Goal: Task Accomplishment & Management: Manage account settings

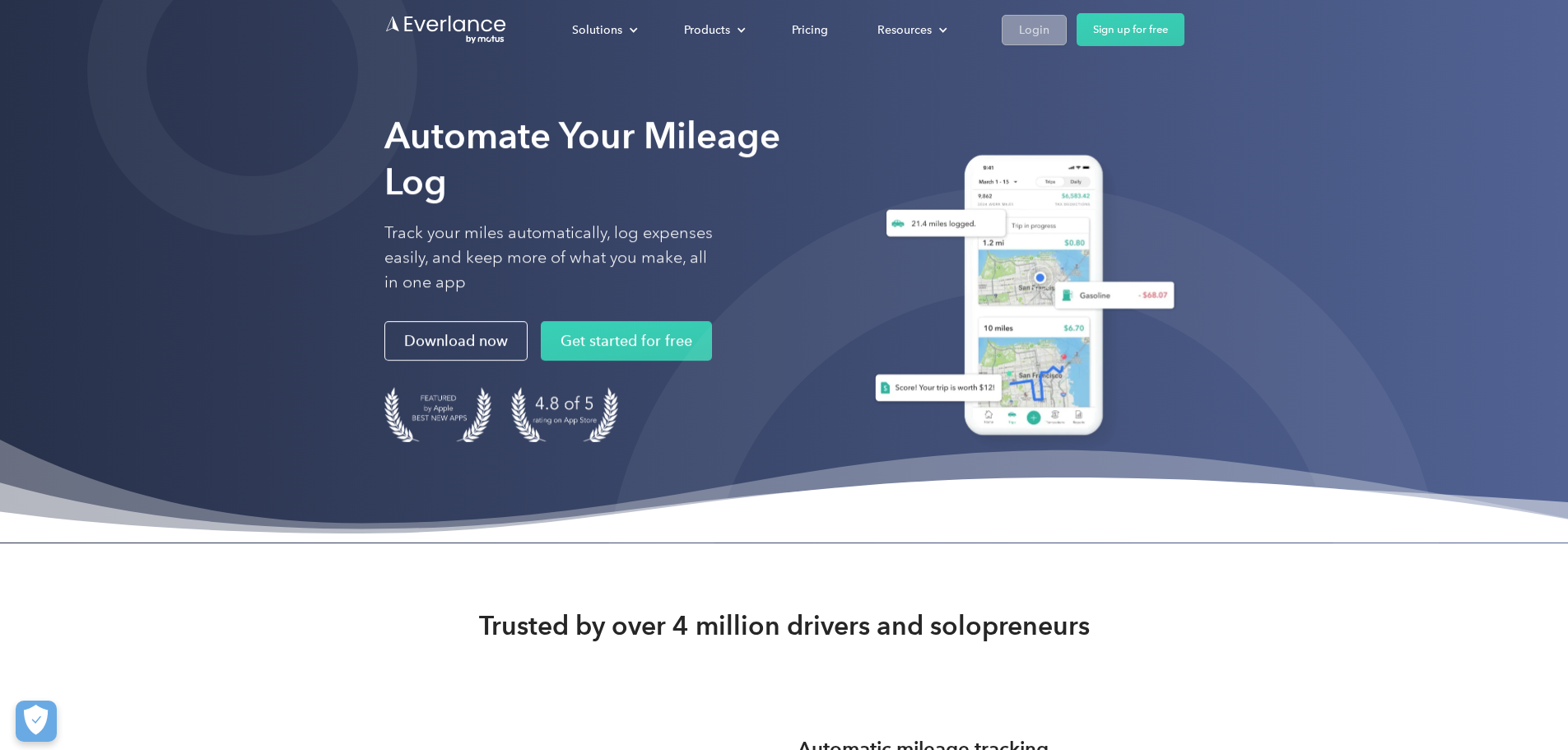
click at [1050, 28] on div "Login" at bounding box center [1034, 29] width 30 height 21
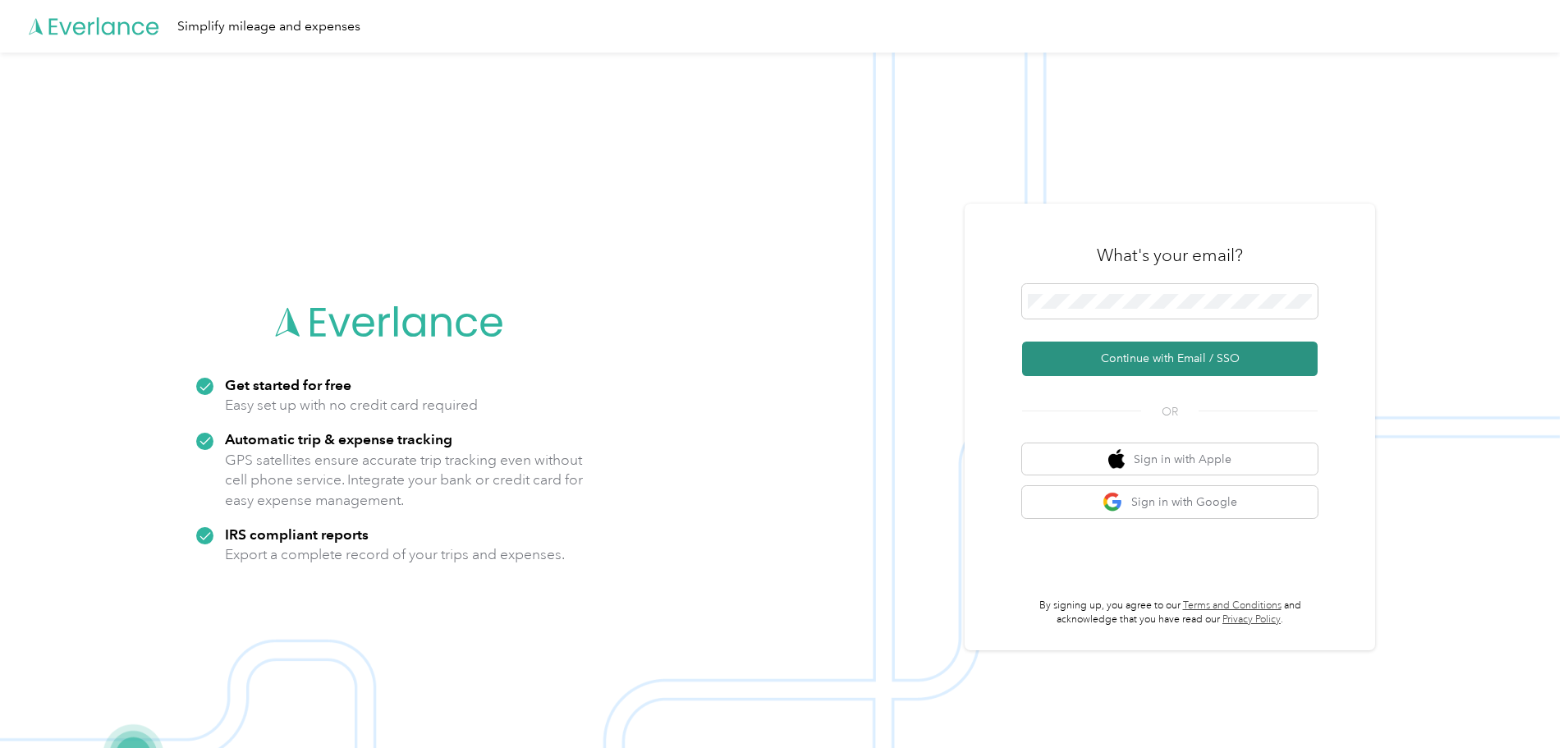
click at [1156, 354] on button "Continue with Email / SSO" at bounding box center [1169, 358] width 295 height 34
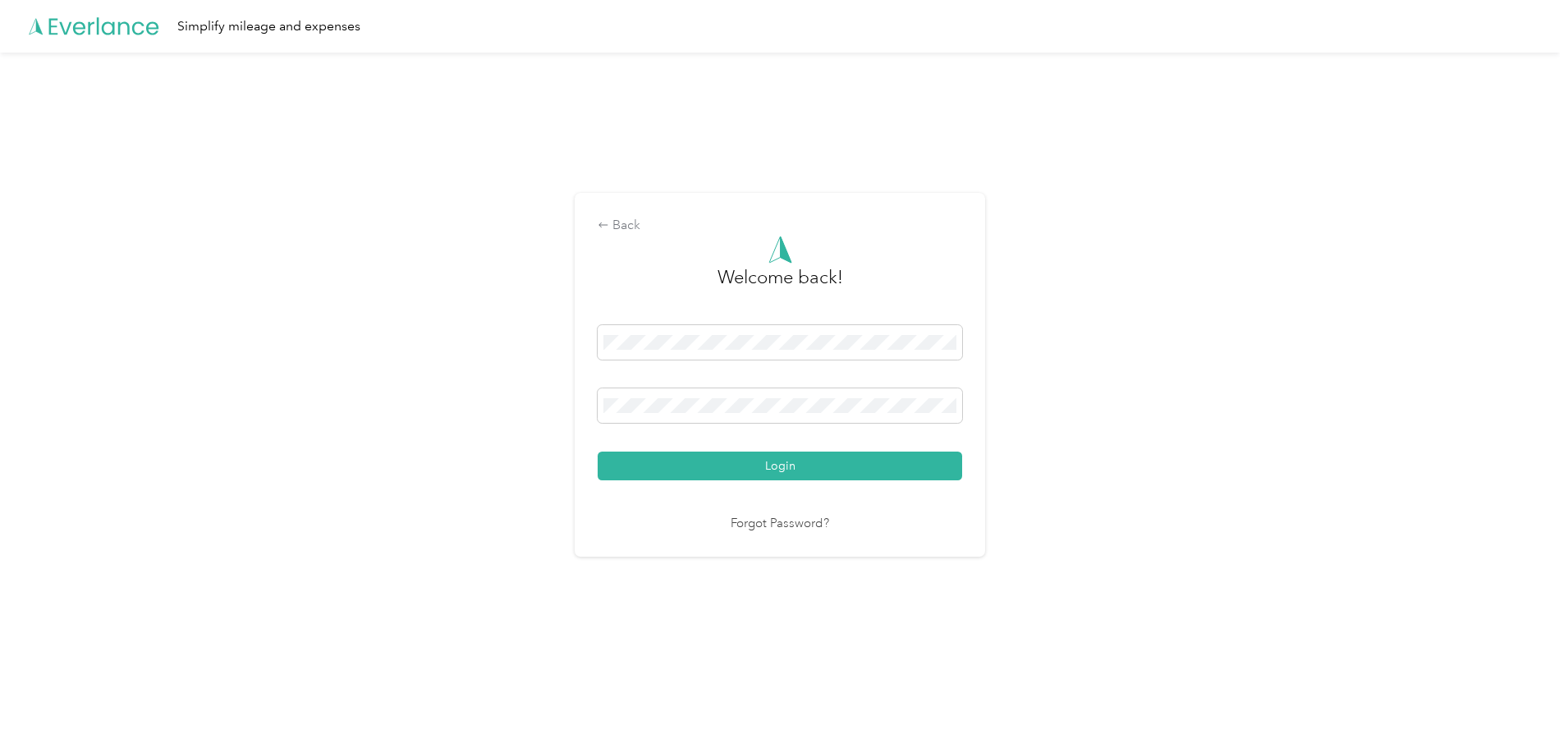
click at [654, 468] on button "Login" at bounding box center [779, 465] width 365 height 28
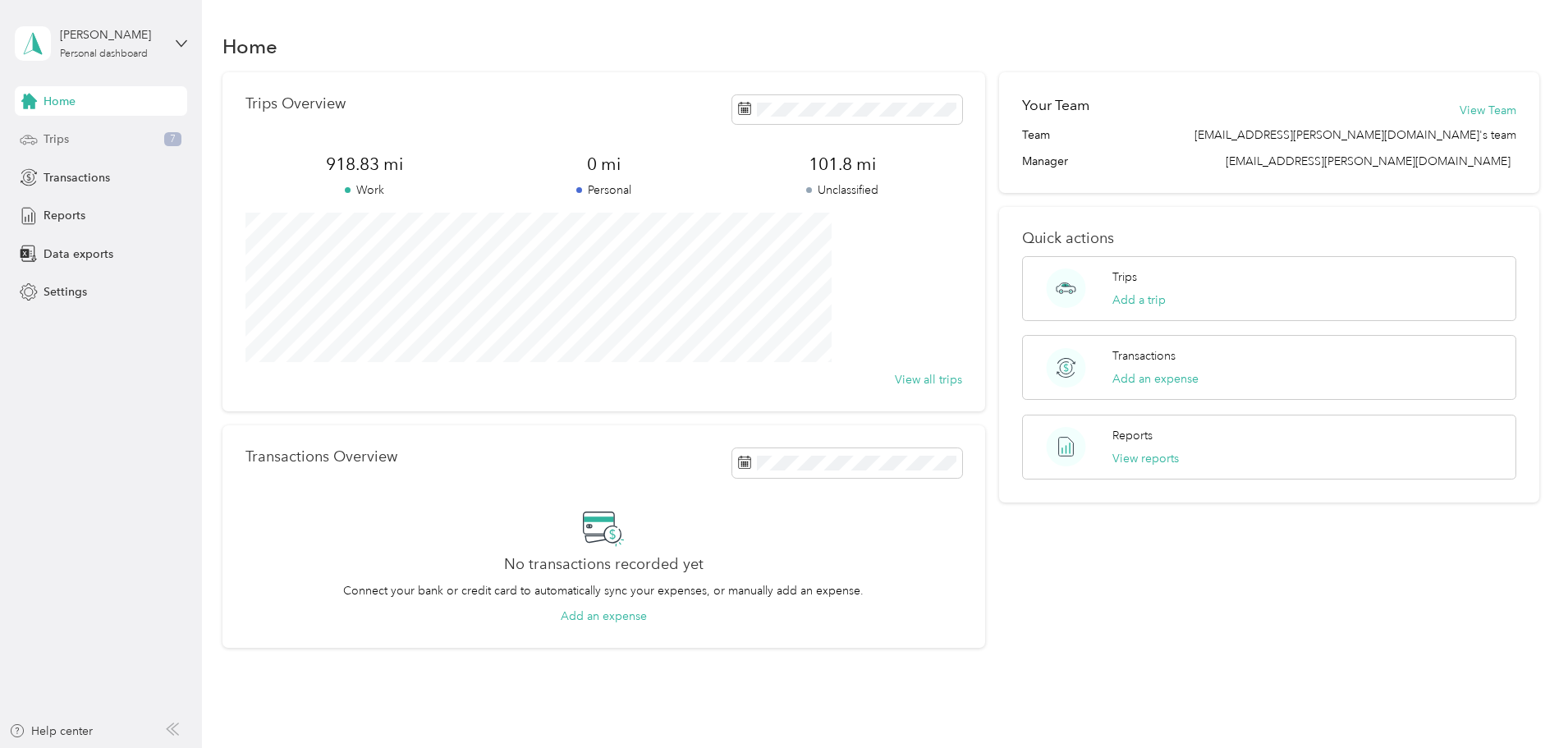
click at [93, 140] on div "Trips 7" at bounding box center [101, 140] width 172 height 29
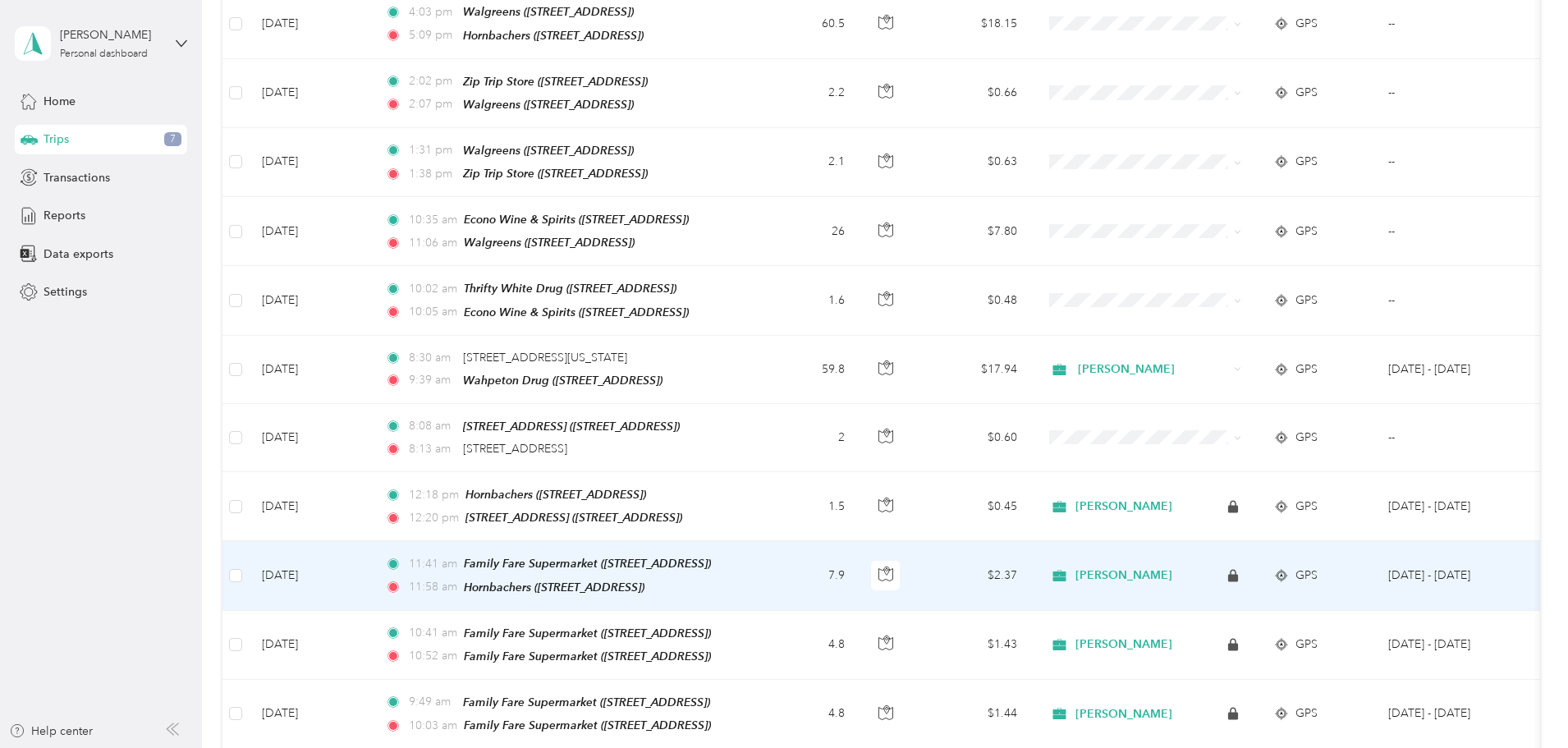
scroll to position [329, 0]
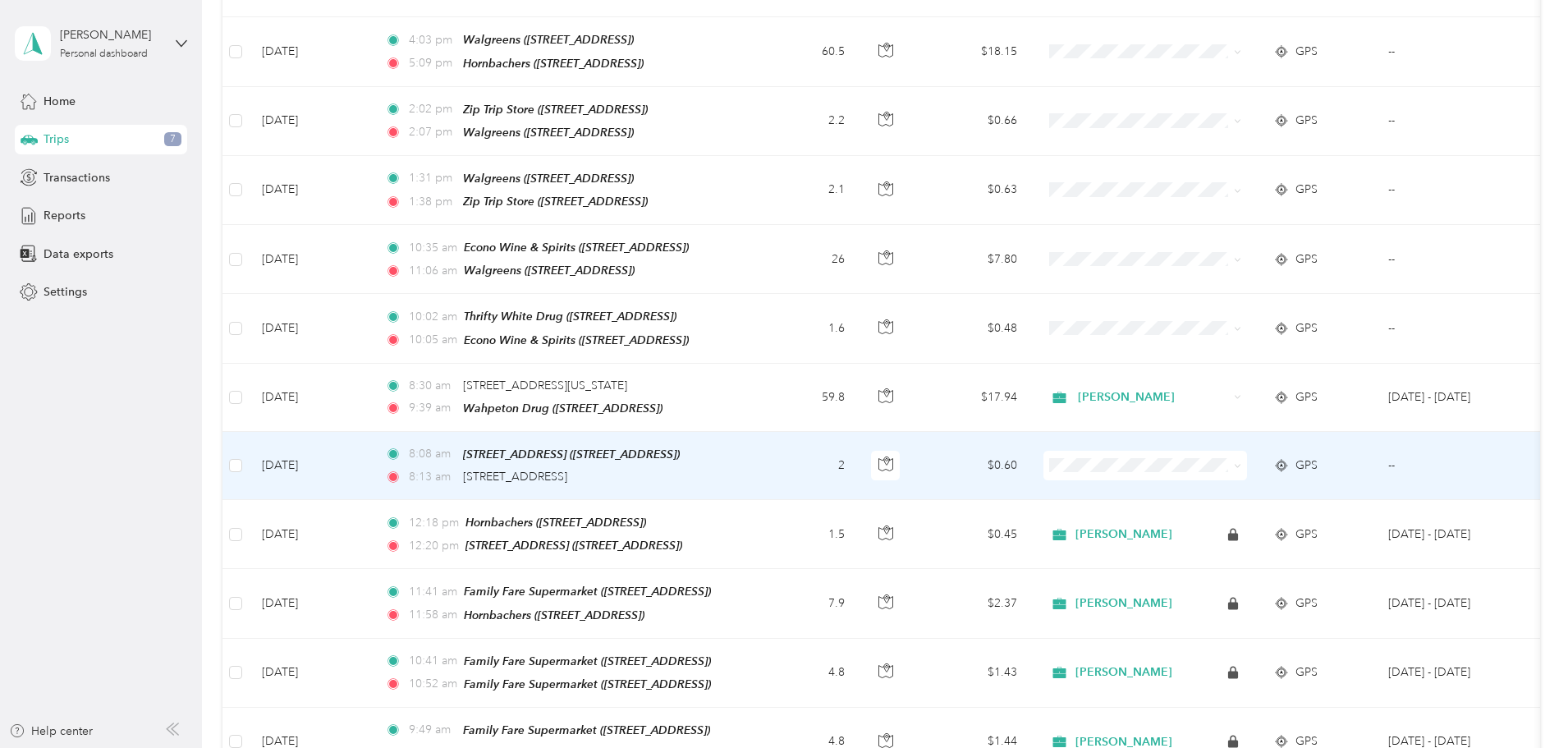
click at [1207, 484] on span "Acosta" at bounding box center [1269, 481] width 152 height 18
click at [750, 449] on td "8:08 am 3734 Tenth St N, Trollwood, Fargo, ND (3734 Tenth St N, Fargo, ND) 8:13…" at bounding box center [560, 466] width 377 height 68
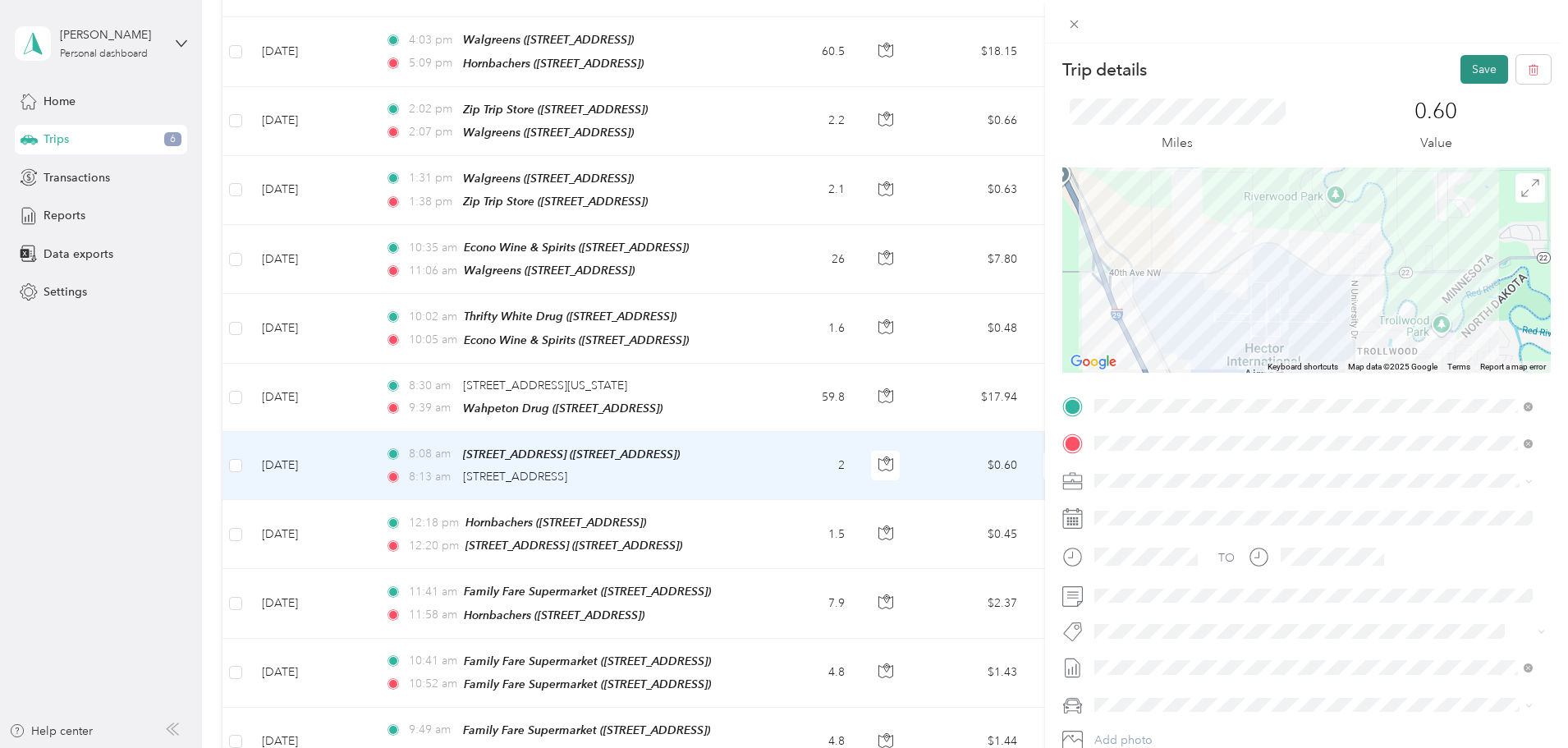
click at [1462, 69] on button "Save" at bounding box center [1484, 68] width 48 height 28
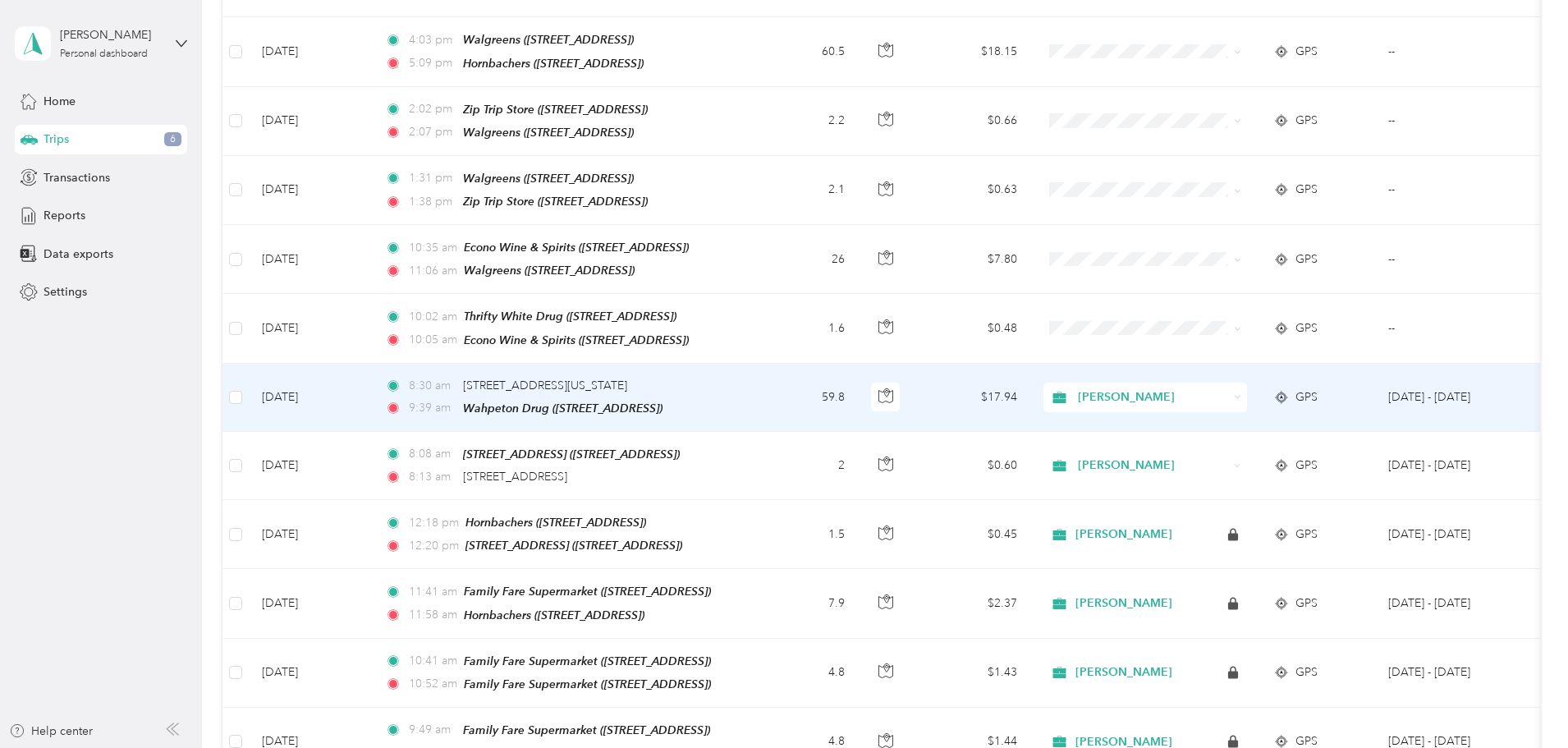
click at [750, 387] on td "8:30 am 4687, 27th Street North, Fargo, Cass County, North Dakota, 58102, USA 9…" at bounding box center [560, 398] width 377 height 68
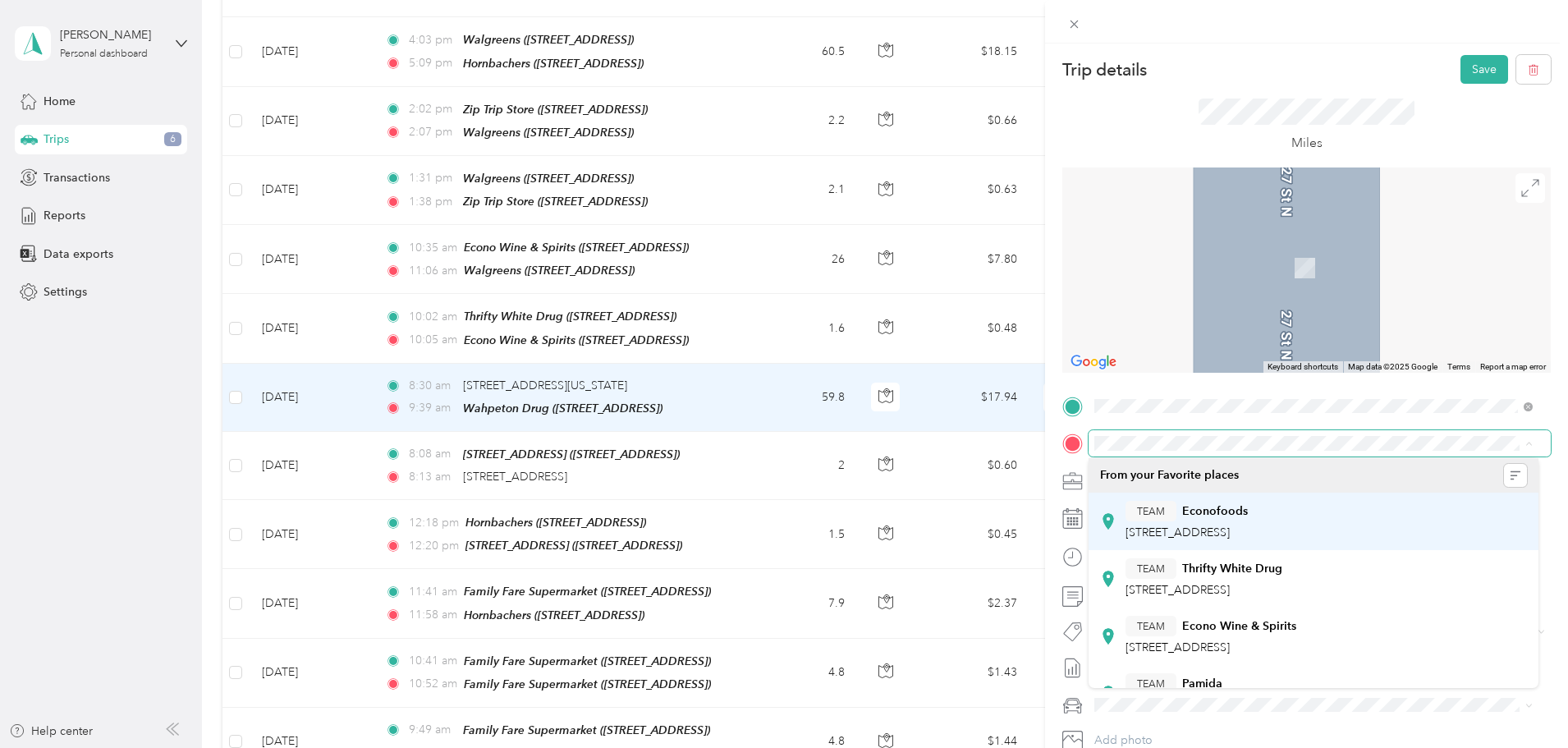
click at [1188, 525] on span "387 11th St S, 580754677, Wahpeton, ND, USA" at bounding box center [1177, 532] width 105 height 14
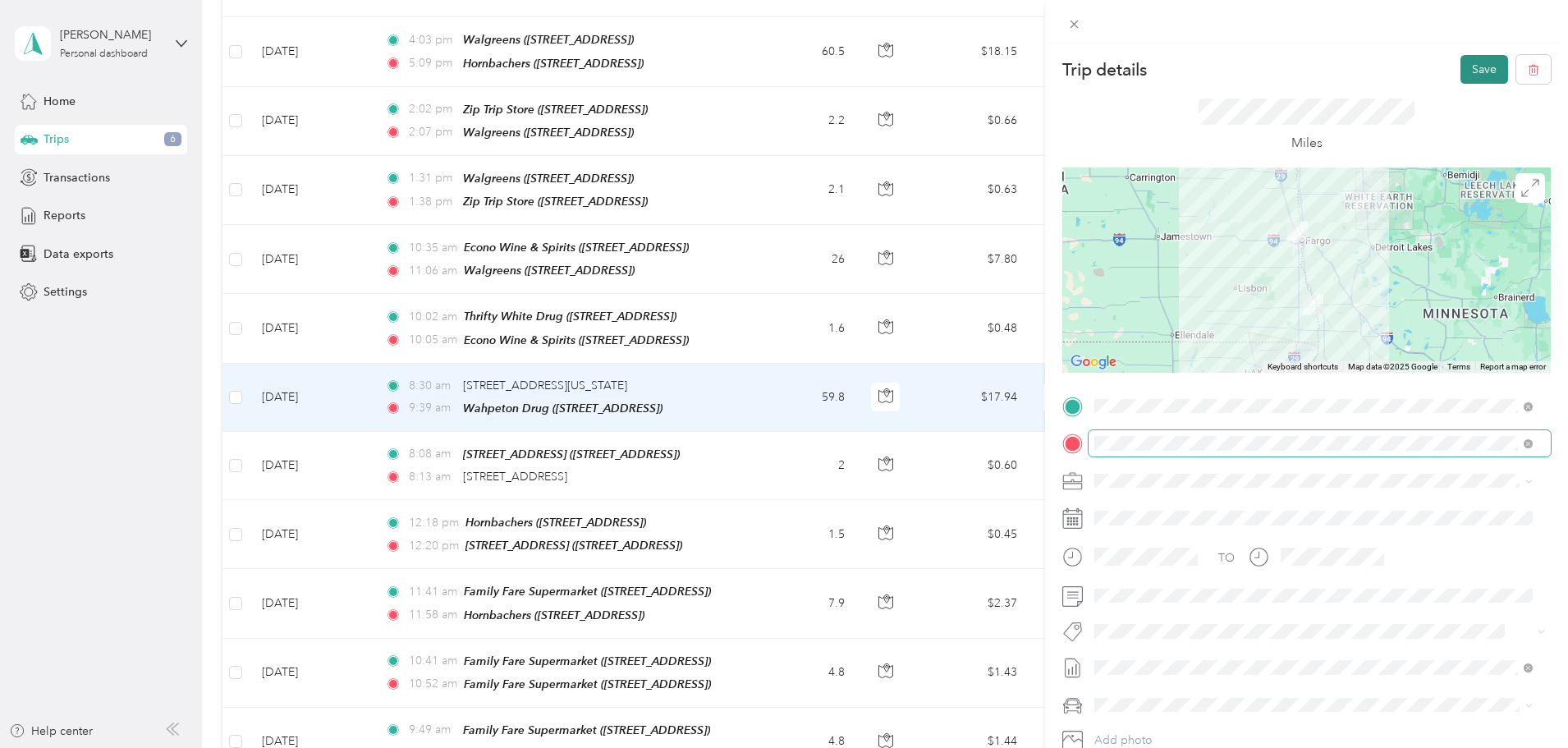
click at [1463, 78] on button "Save" at bounding box center [1484, 68] width 48 height 28
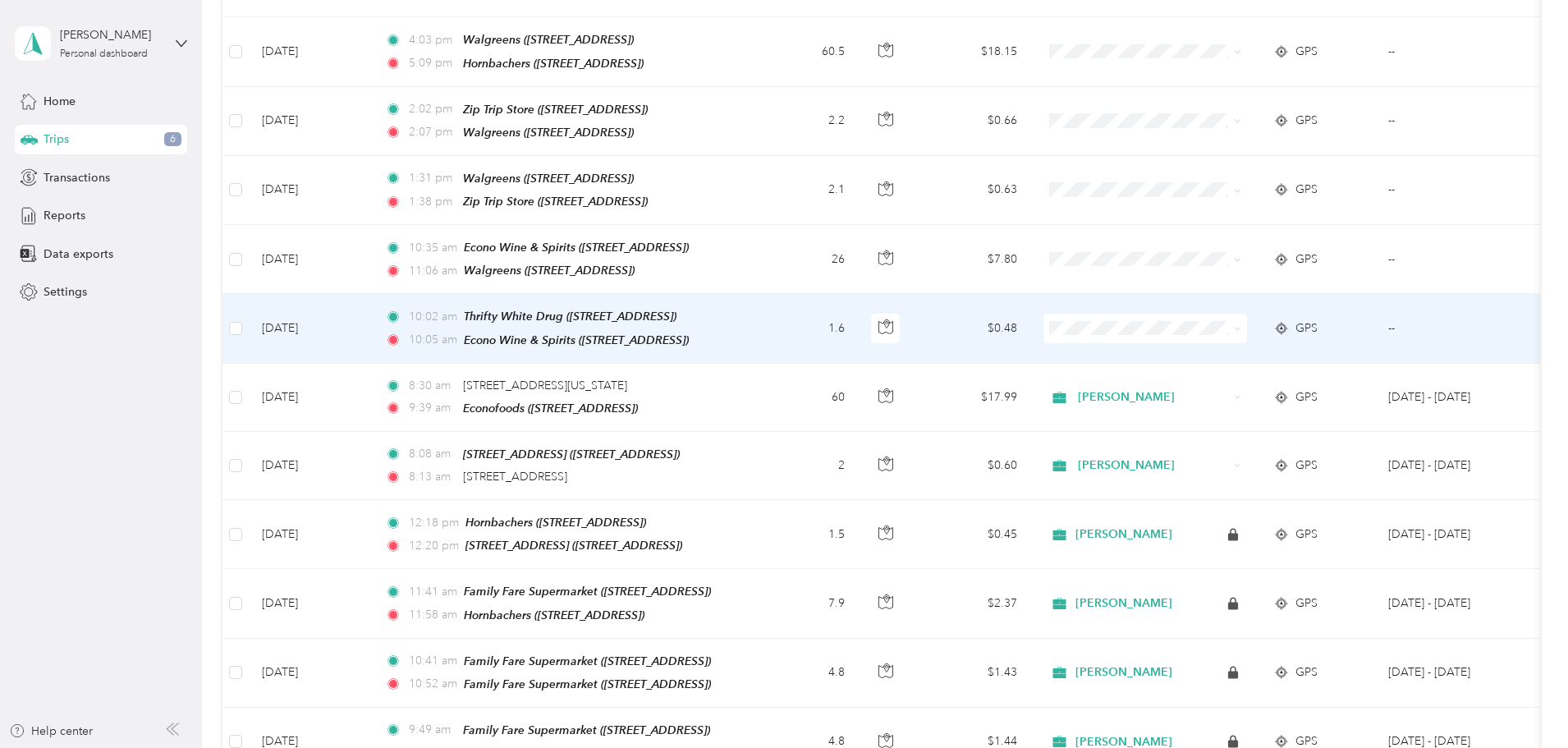
click at [750, 310] on td "10:02 am Thrifty White Drug (387 11th St S, Wahpeton, ND) 10:05 am Econo Wine &…" at bounding box center [560, 329] width 377 height 69
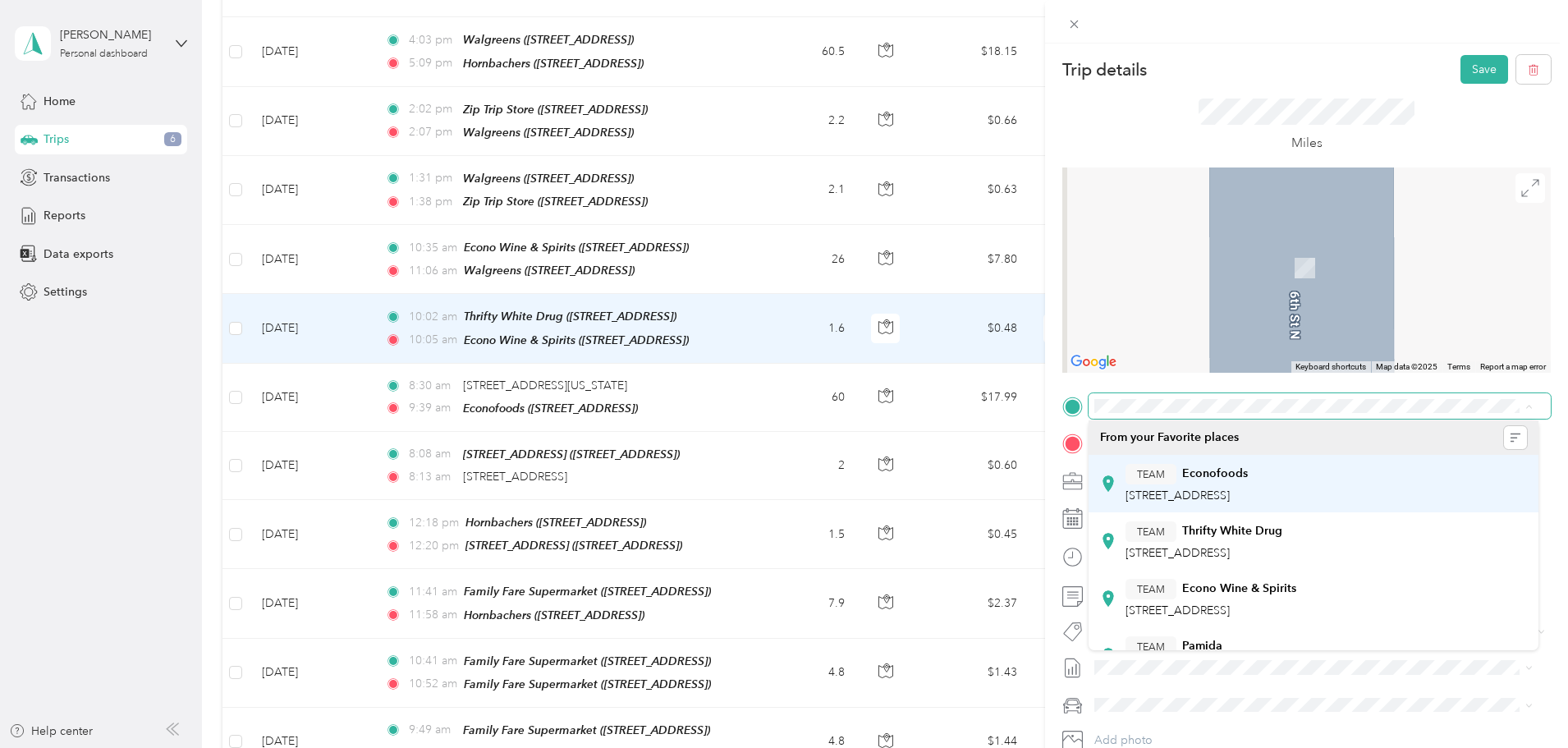
click at [1183, 489] on span "387 11th St S, 580754677, Wahpeton, ND, USA" at bounding box center [1177, 496] width 105 height 14
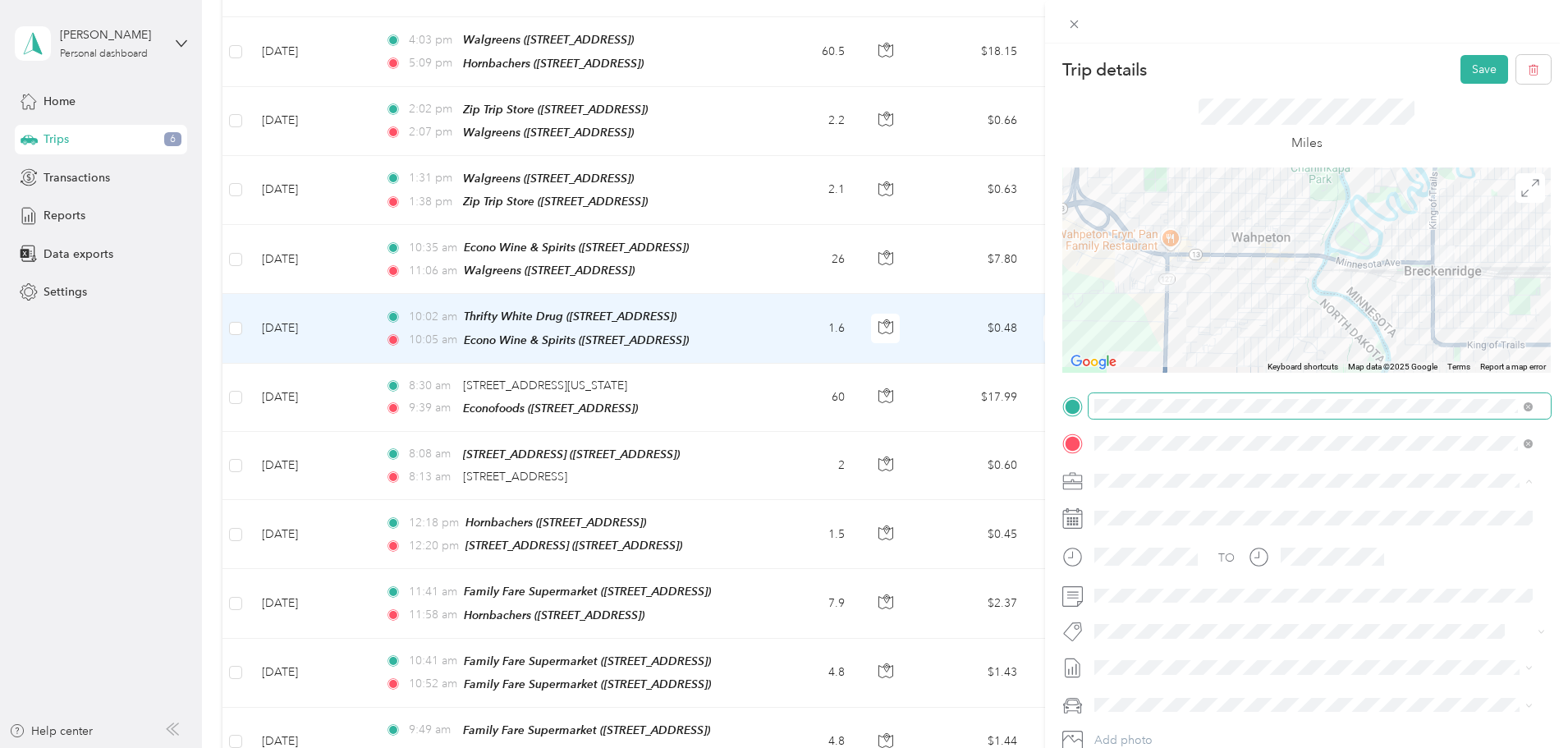
click at [1124, 506] on span "Acosta" at bounding box center [1145, 509] width 91 height 14
click at [1477, 64] on button "Save" at bounding box center [1484, 68] width 48 height 28
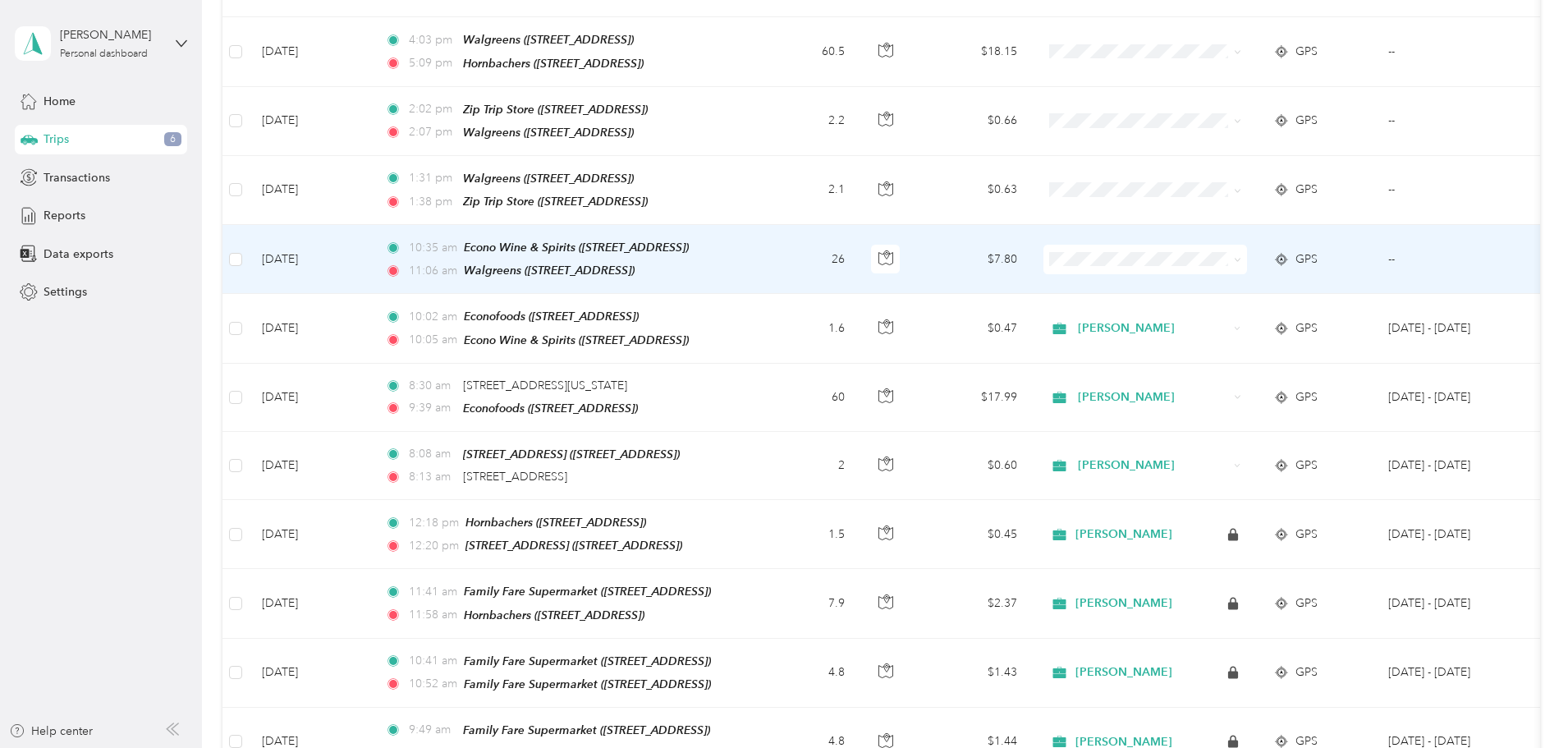
click at [858, 251] on td "26" at bounding box center [804, 259] width 109 height 69
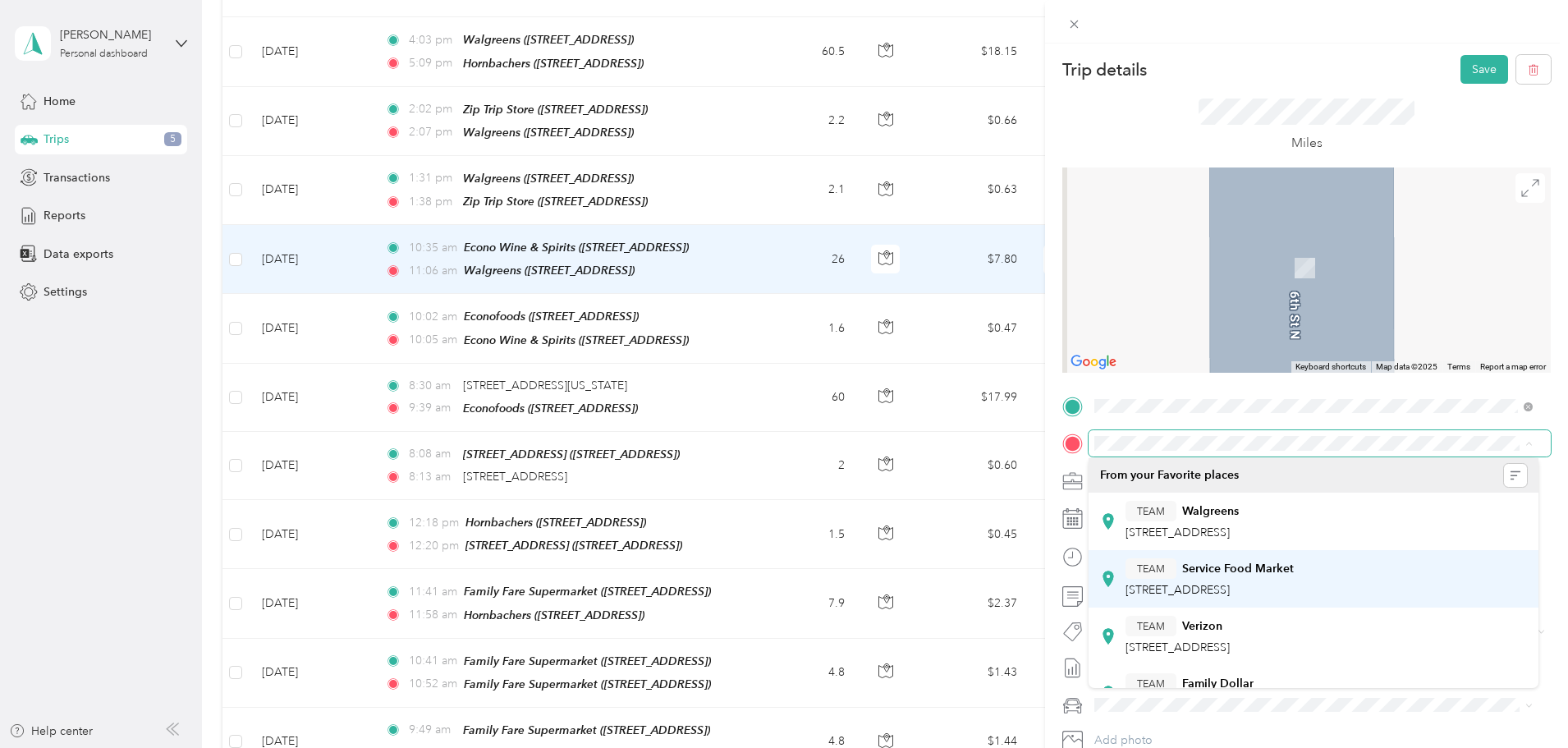
click at [1230, 590] on span "321 W Lincoln Ave, 565372026, Fergus Falls, MN, USA" at bounding box center [1177, 590] width 105 height 14
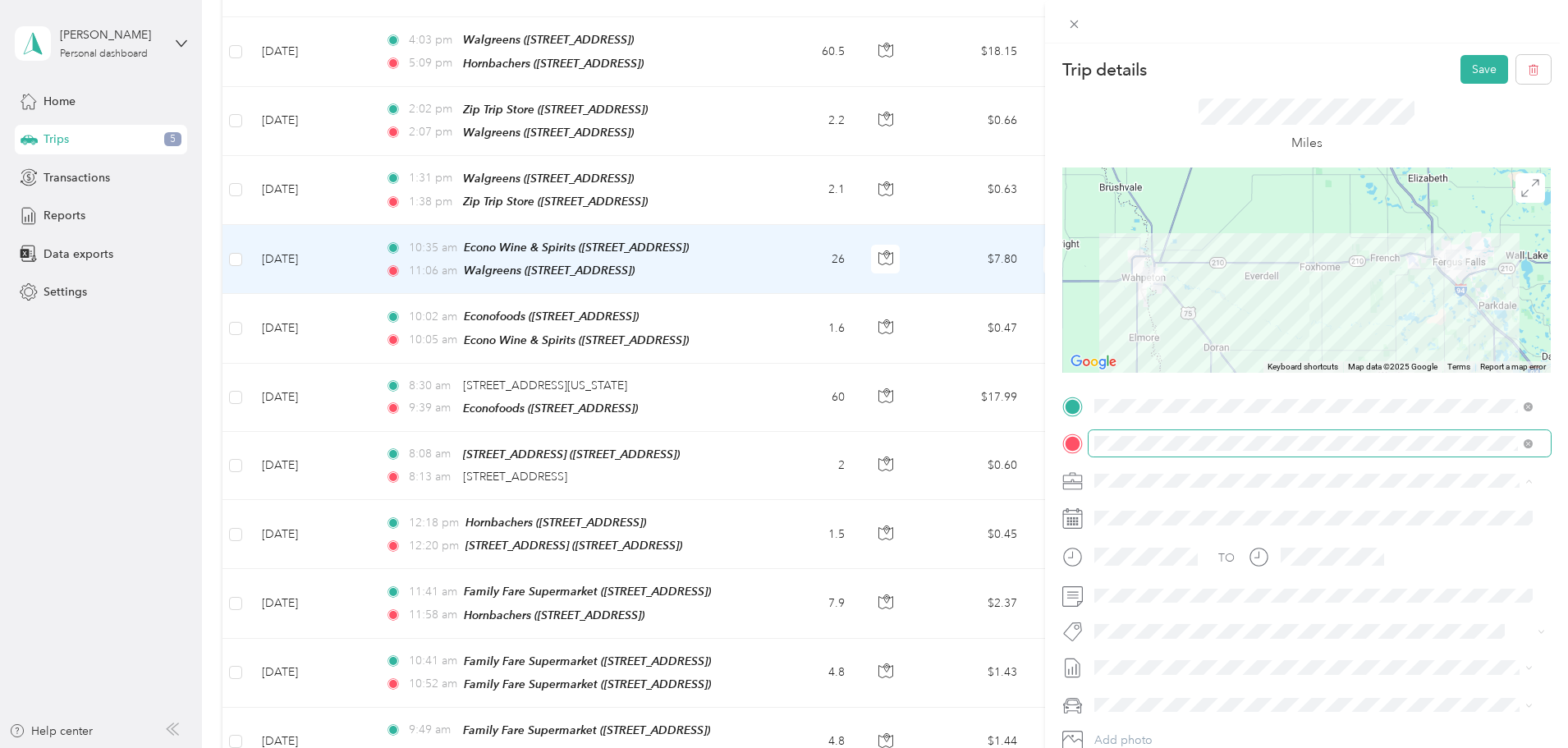
click at [1114, 506] on span "Acosta" at bounding box center [1145, 509] width 91 height 14
click at [1467, 69] on button "Save" at bounding box center [1484, 68] width 48 height 28
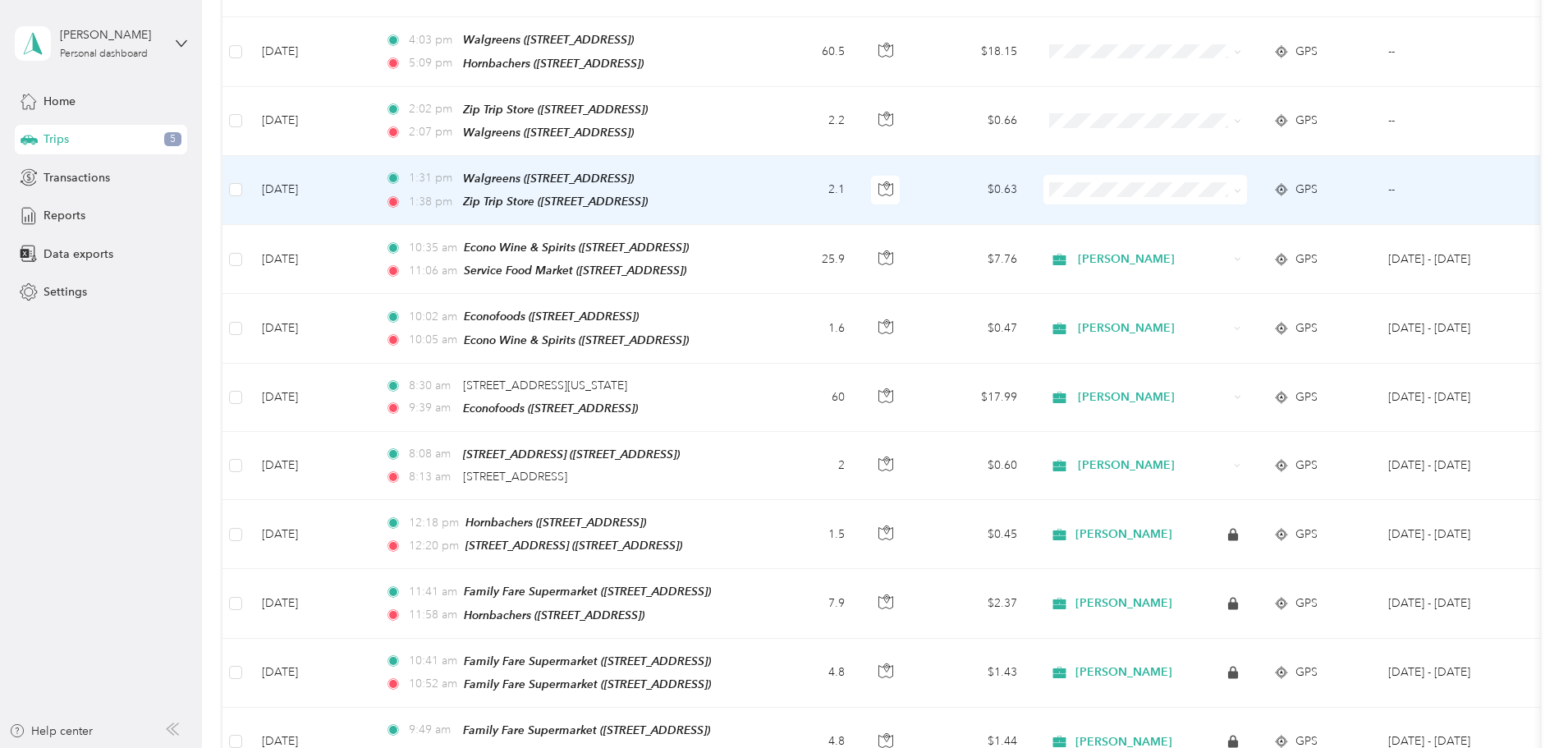
click at [750, 185] on td "1:31 pm Walgreens (326 W Lincoln Ave, Fergus Falls, MN) 1:38 pm Zip Trip Store …" at bounding box center [560, 191] width 377 height 69
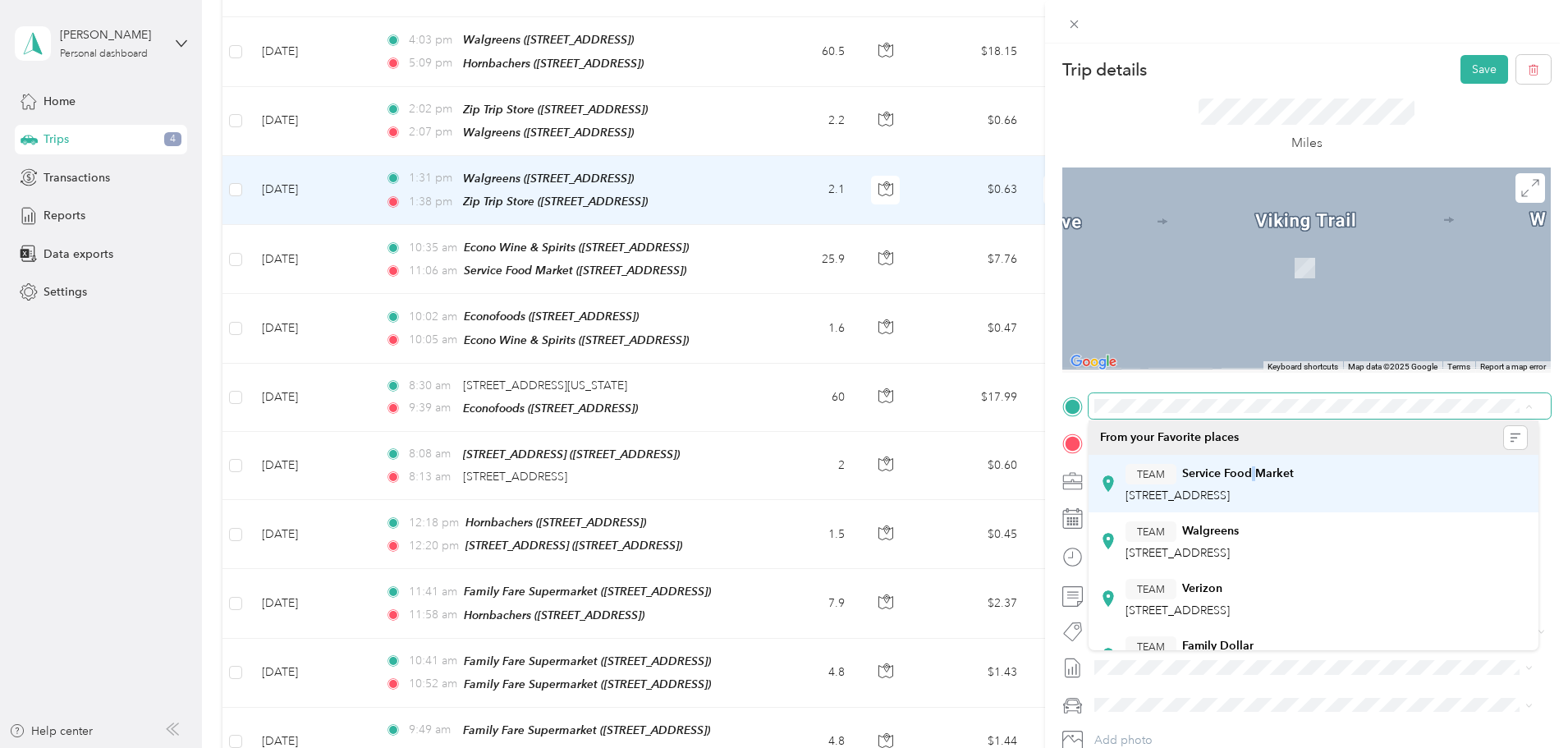
click at [1252, 480] on strong "Service Food Market" at bounding box center [1238, 473] width 111 height 15
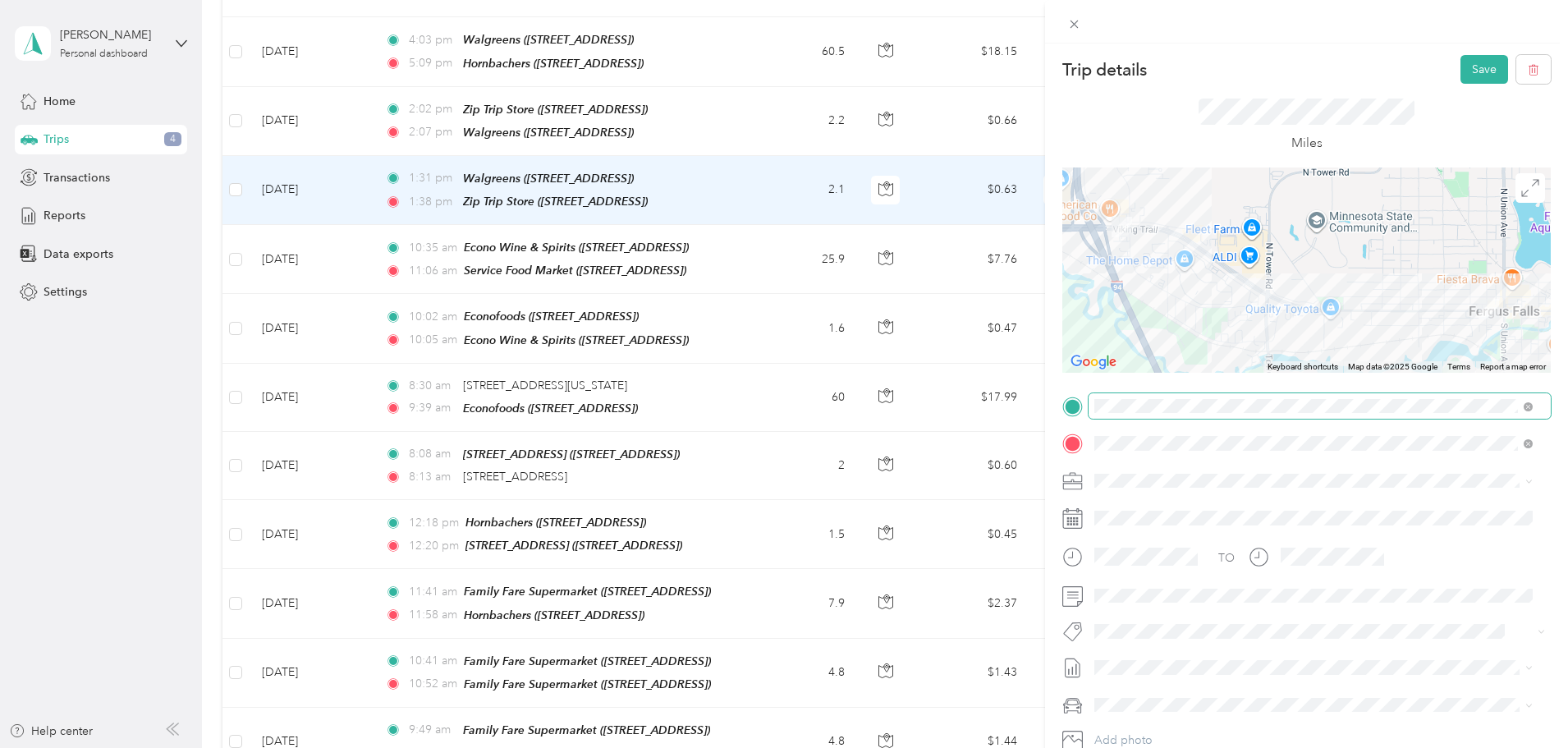
click at [1136, 488] on span at bounding box center [1319, 481] width 462 height 26
click at [1117, 504] on span "Acosta" at bounding box center [1145, 505] width 91 height 14
click at [1462, 68] on button "Save" at bounding box center [1484, 68] width 48 height 28
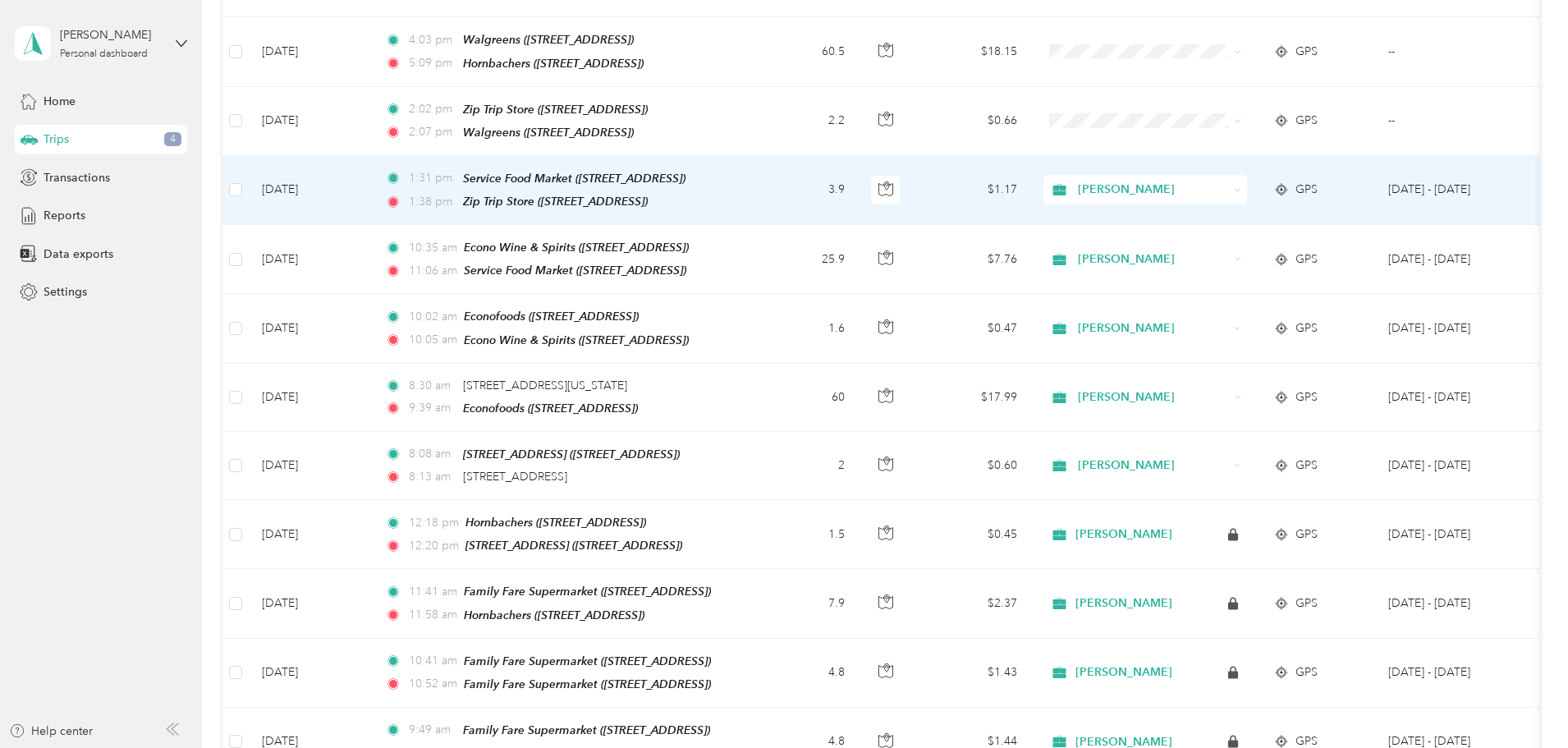
scroll to position [164, 0]
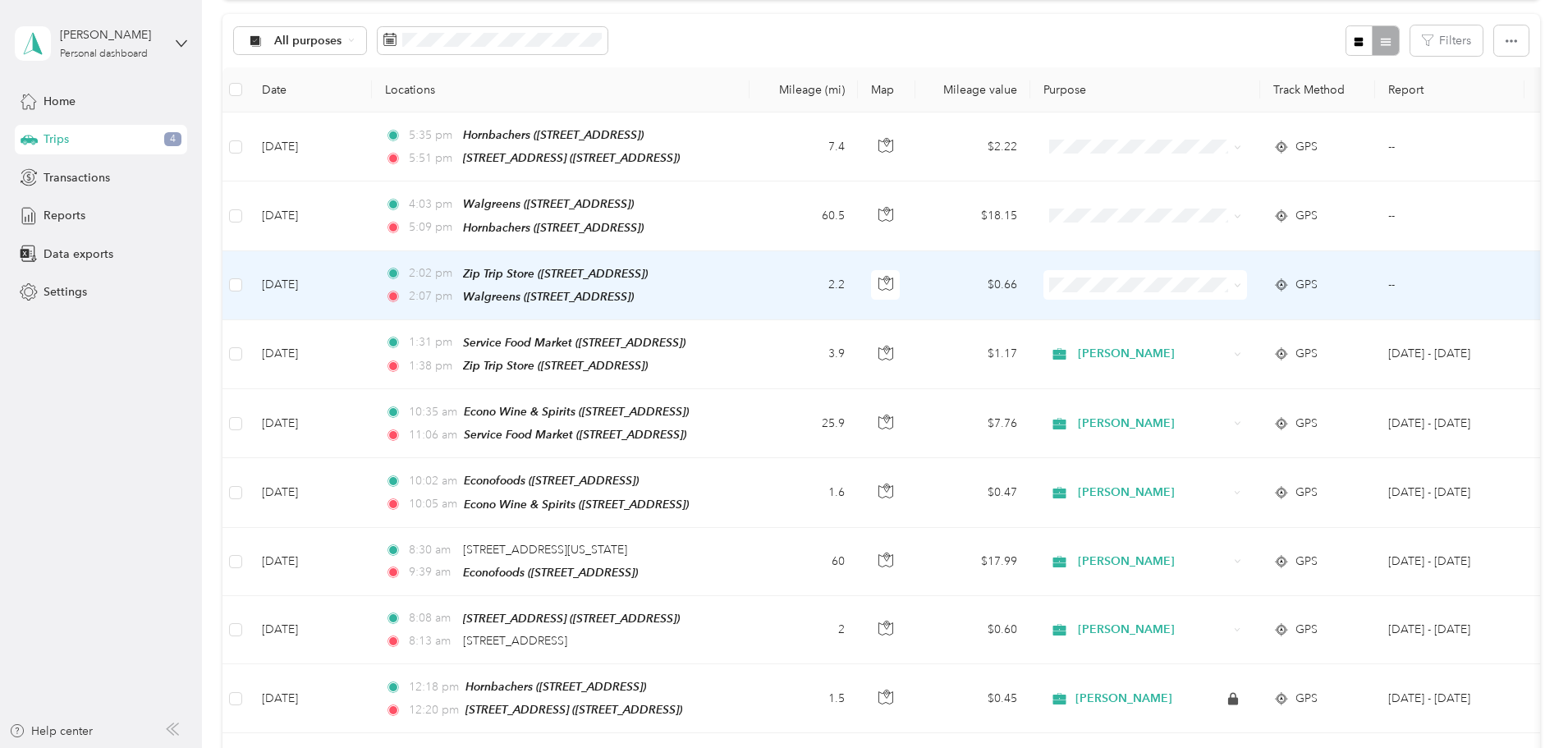
click at [750, 280] on td "2:02 pm Zip Trip Store (2605 W Lincoln Ave, Fergus Falls, MN) 2:07 pm Walgreens…" at bounding box center [560, 286] width 377 height 69
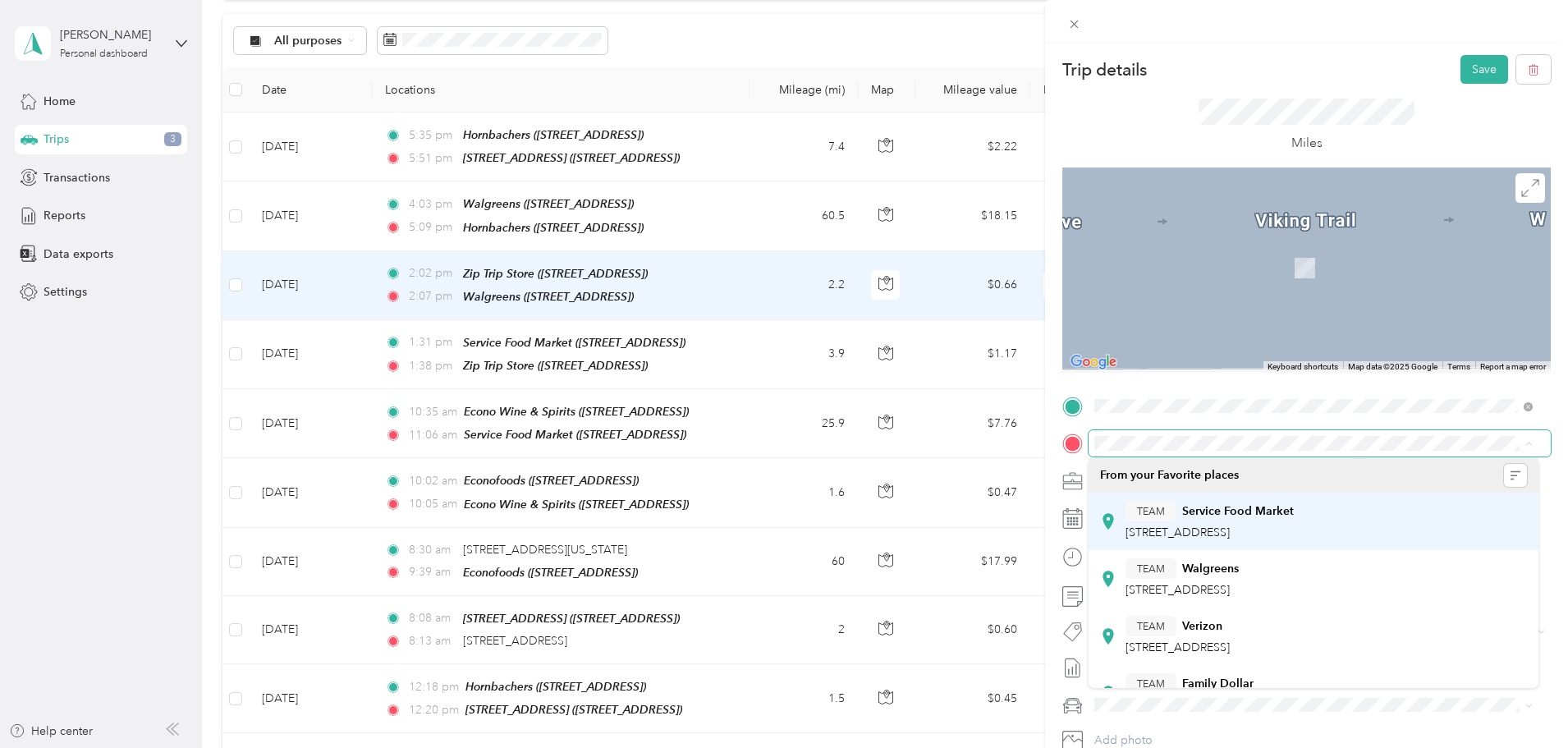
click at [1276, 517] on strong "Service Food Market" at bounding box center [1238, 511] width 111 height 15
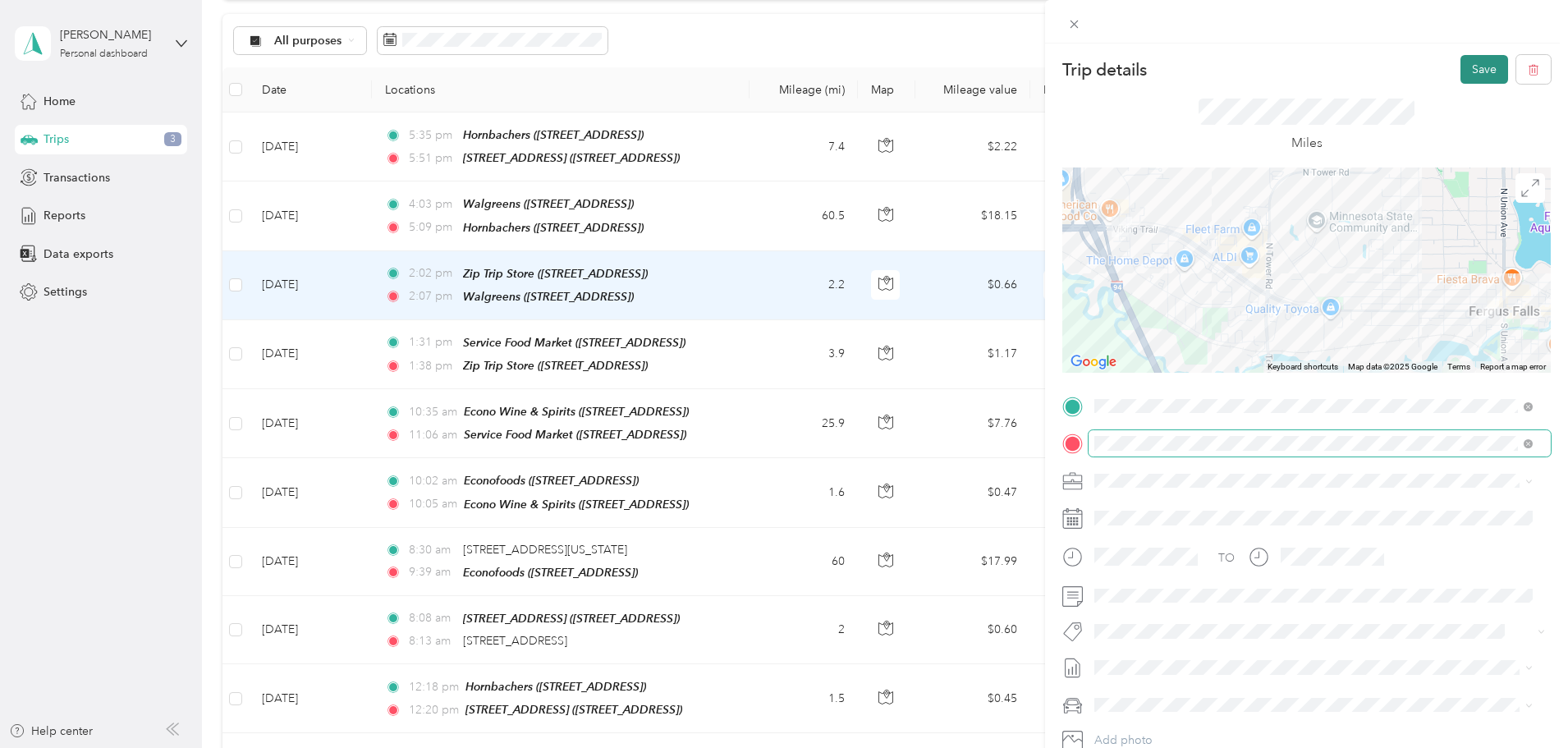
click at [1472, 66] on button "Save" at bounding box center [1484, 68] width 48 height 28
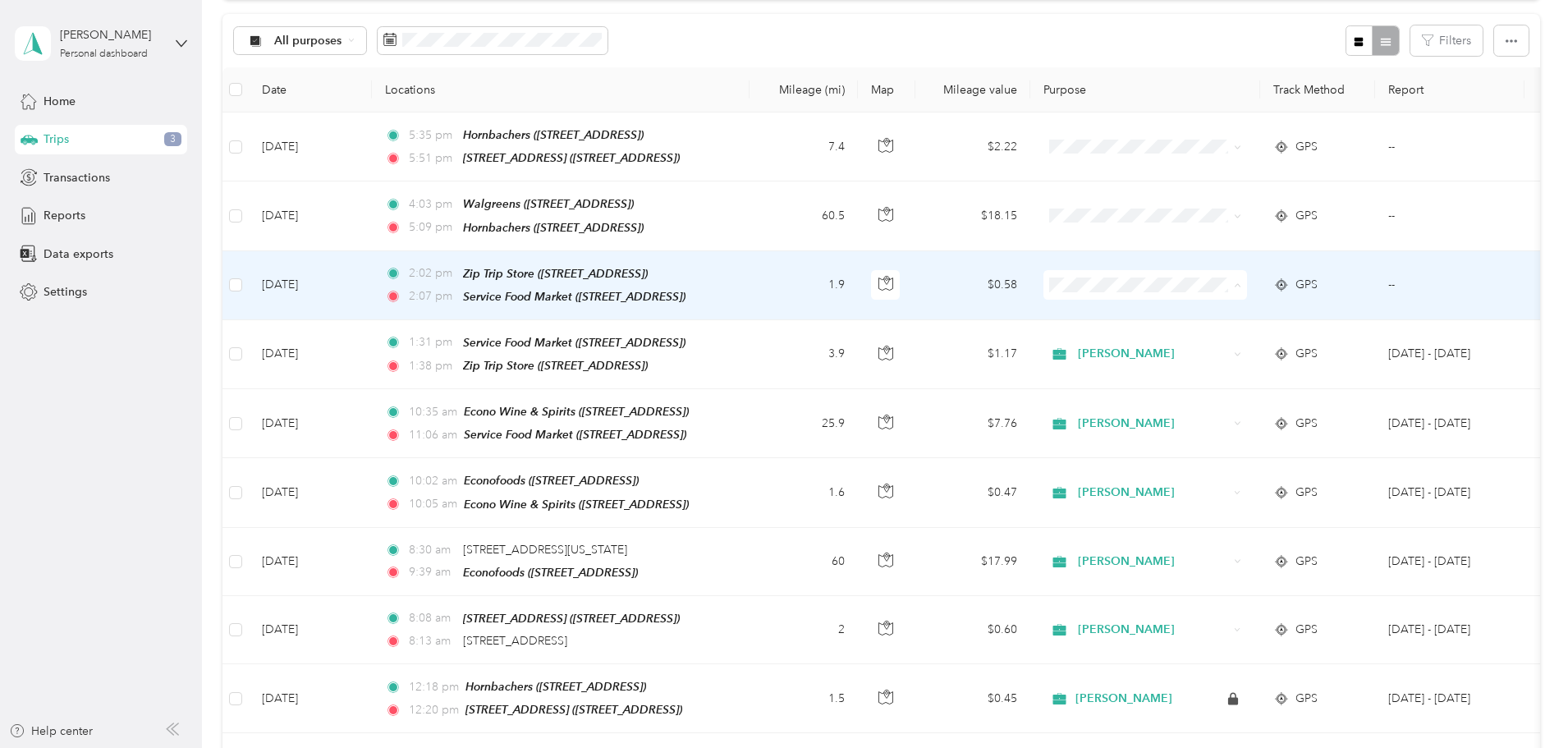
click at [1193, 312] on li "Acosta" at bounding box center [1254, 311] width 203 height 28
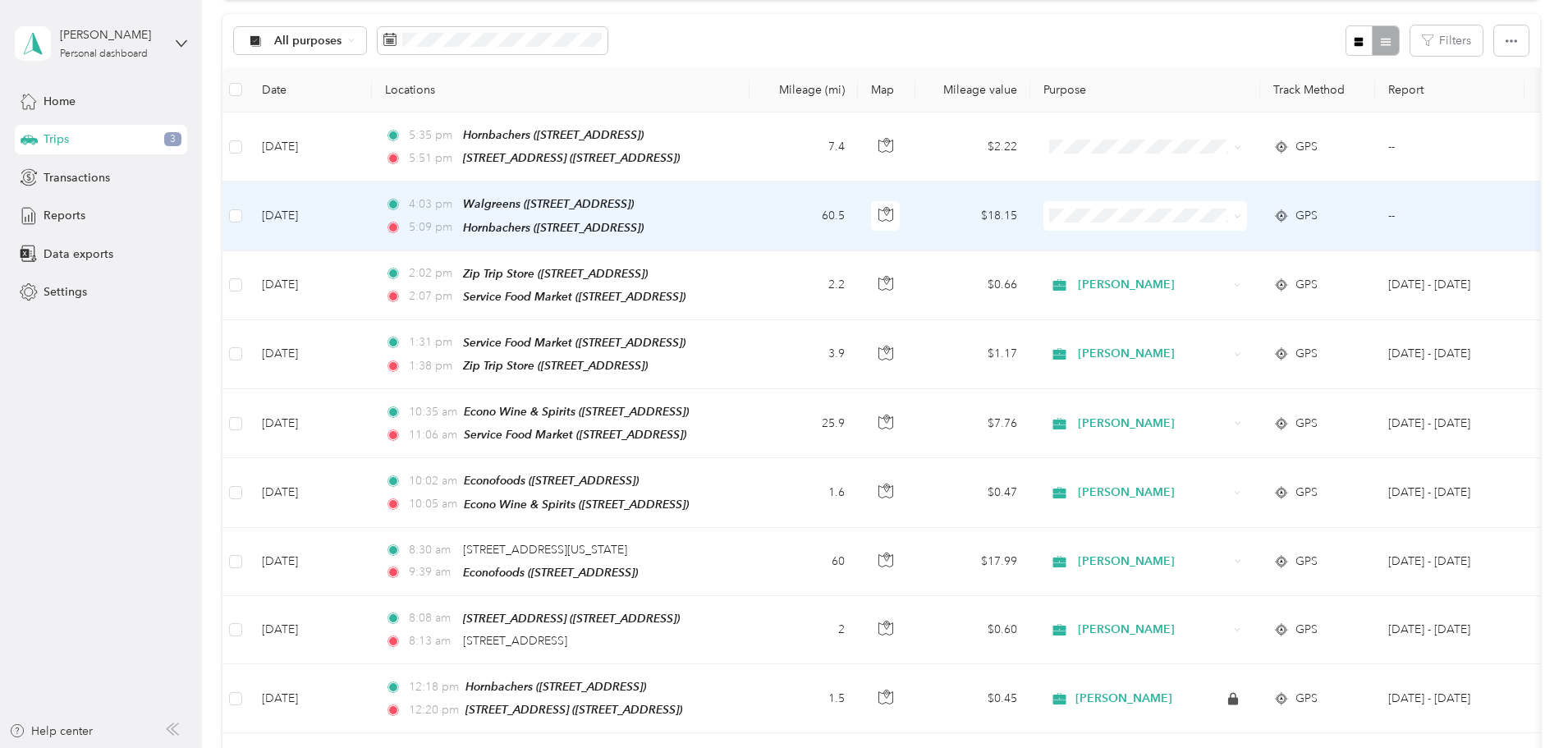
click at [858, 202] on td "60.5" at bounding box center [804, 216] width 109 height 69
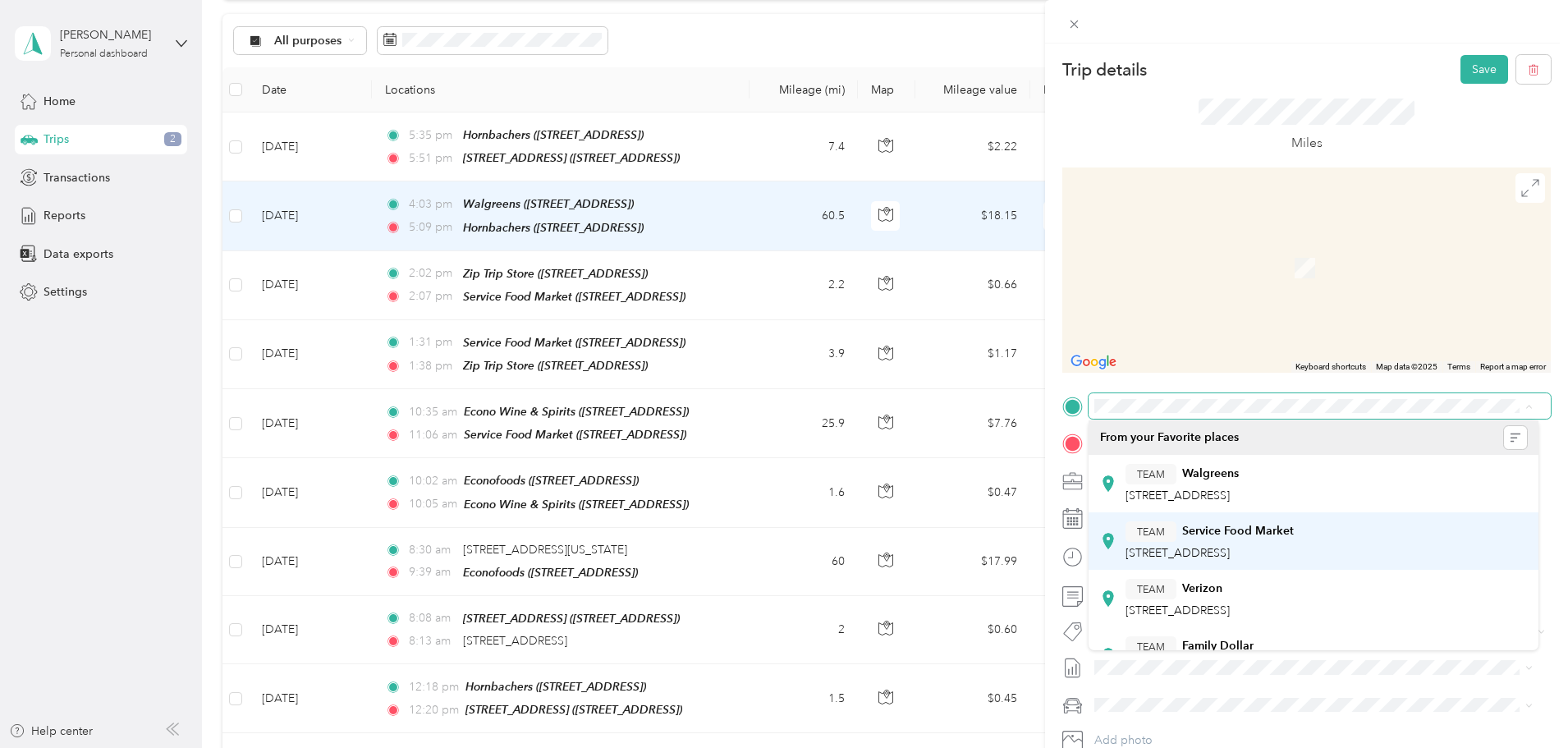
click at [1293, 534] on div "TEAM Service Food Market" at bounding box center [1209, 531] width 168 height 21
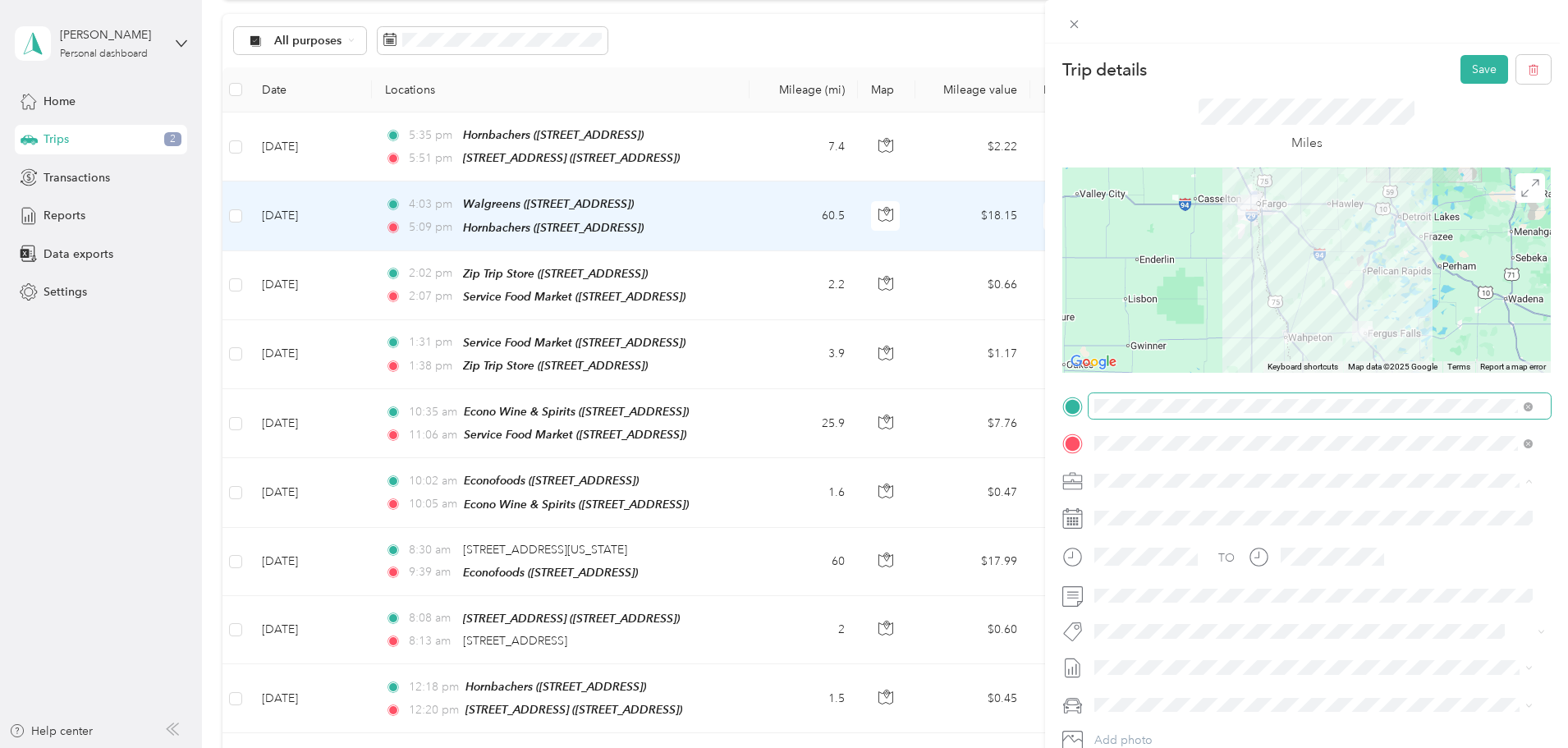
click at [1134, 505] on span "Acosta" at bounding box center [1145, 509] width 91 height 14
click at [1467, 66] on button "Save" at bounding box center [1484, 68] width 48 height 28
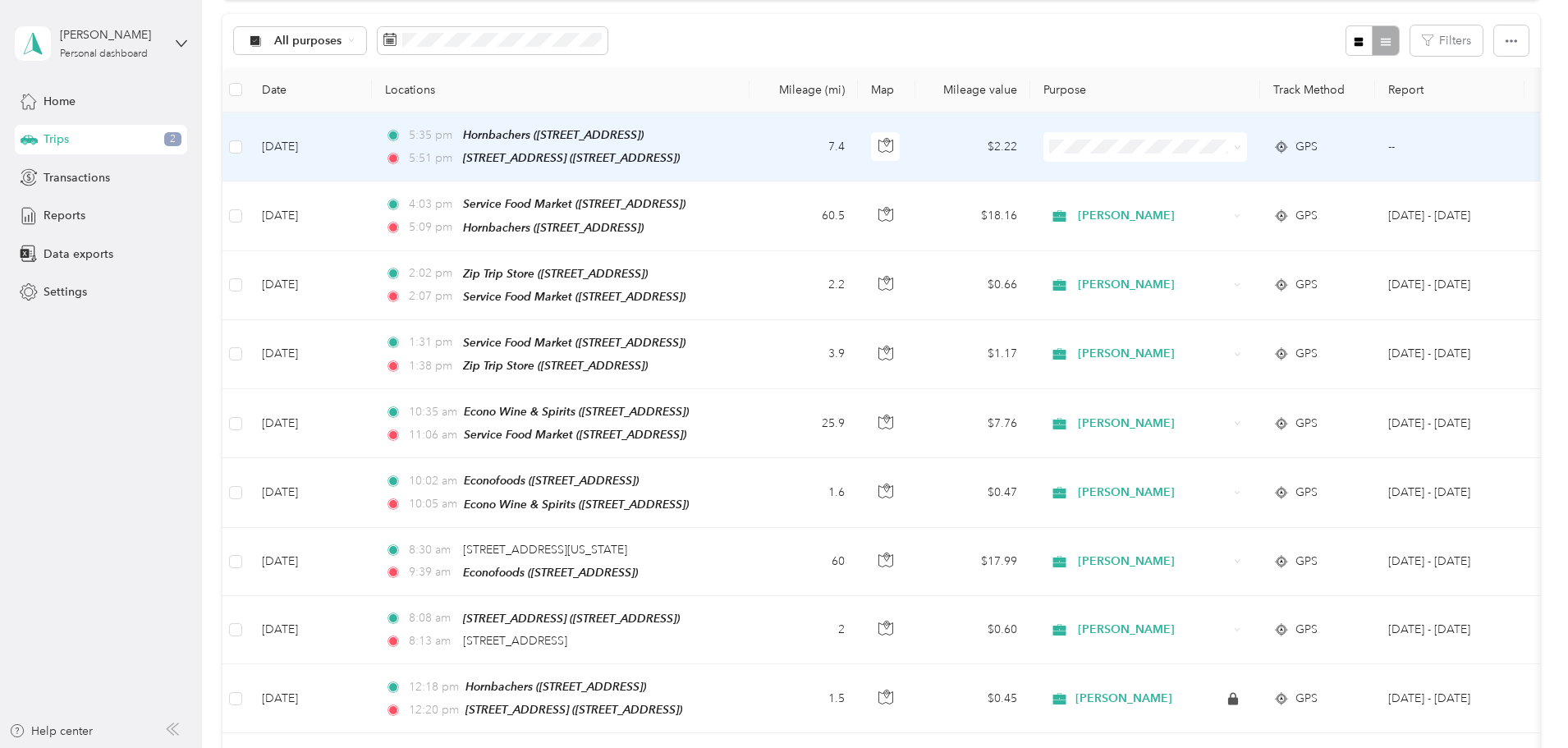
click at [1200, 173] on span "Acosta" at bounding box center [1269, 177] width 152 height 18
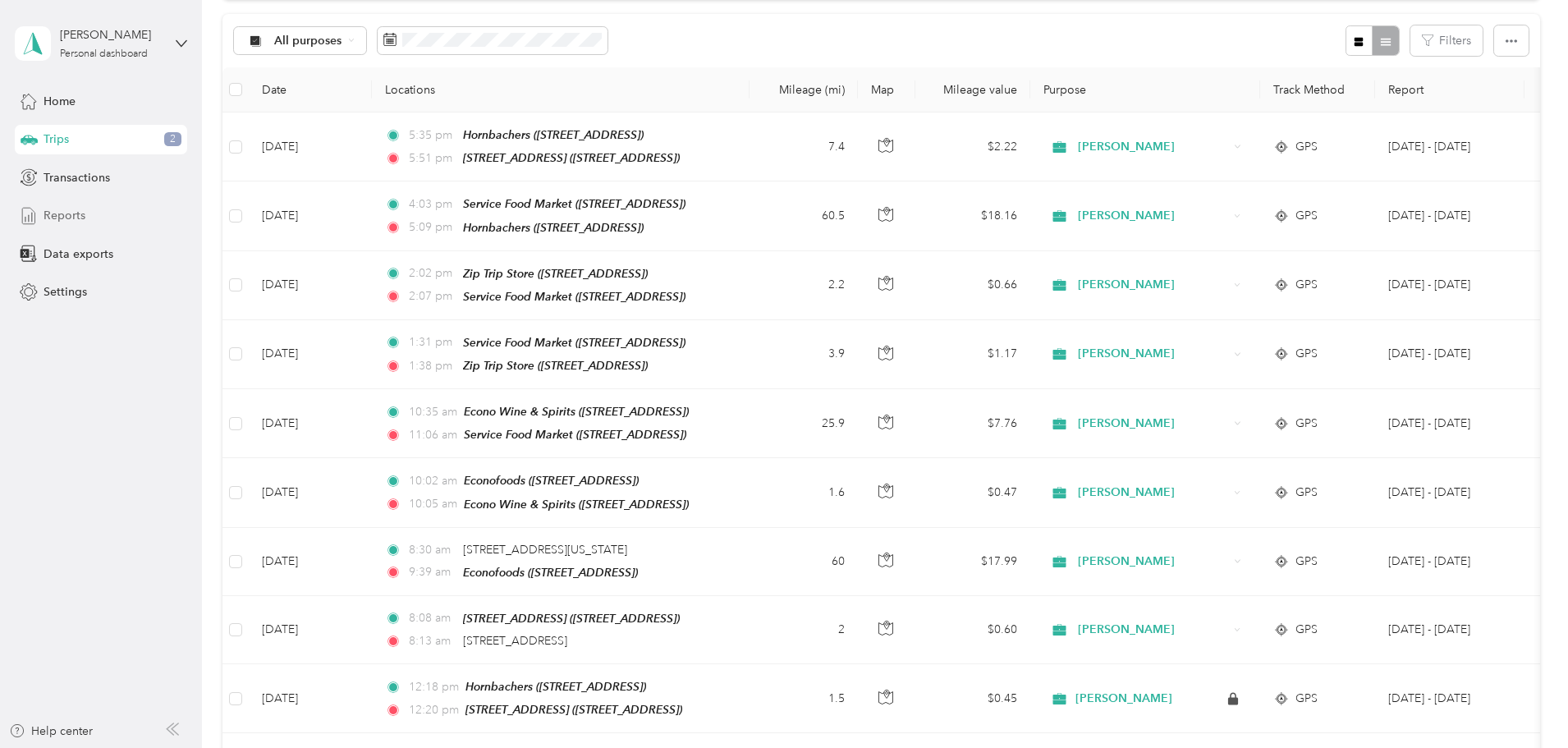
click at [59, 218] on span "Reports" at bounding box center [65, 216] width 42 height 18
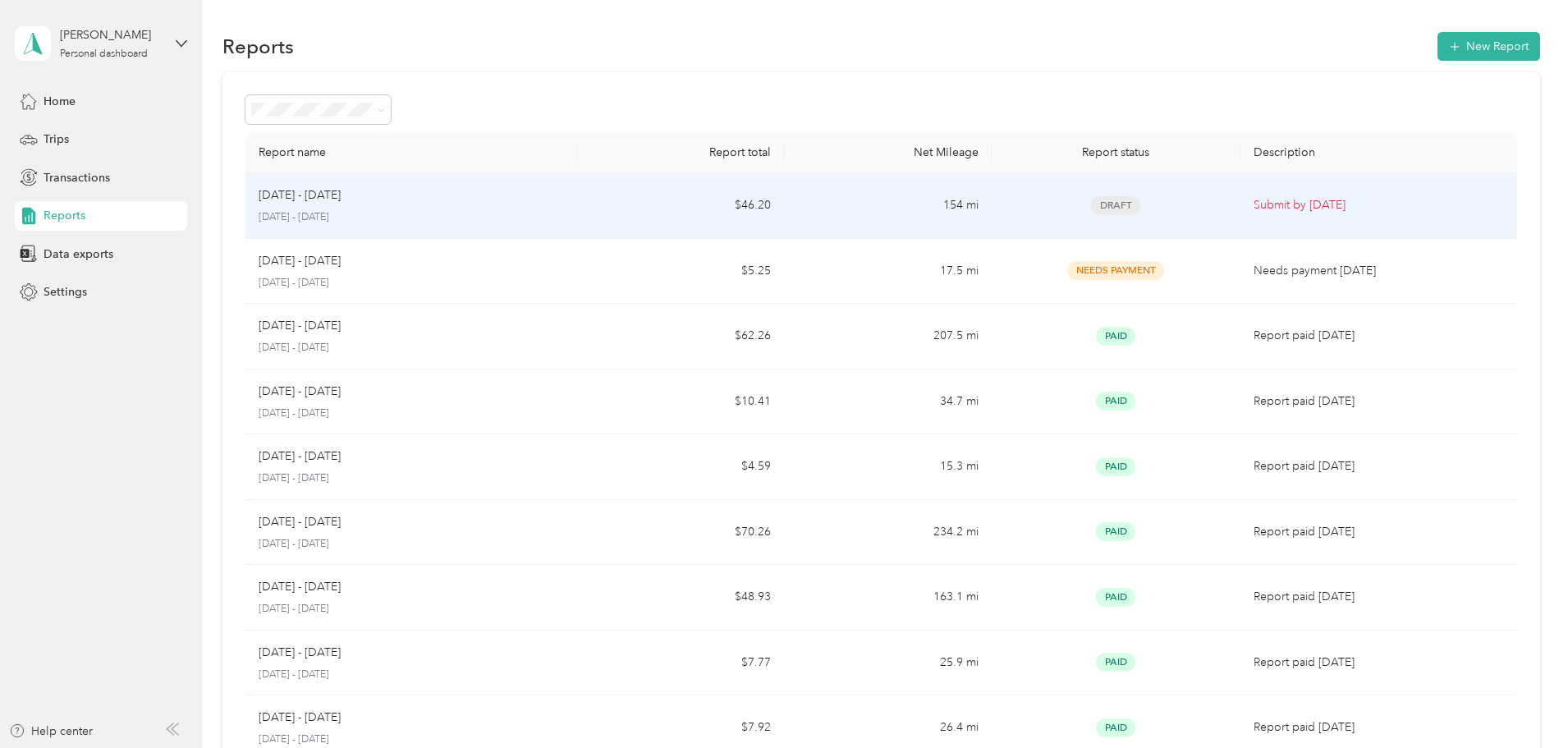
click at [927, 206] on td "154 mi" at bounding box center [888, 205] width 207 height 66
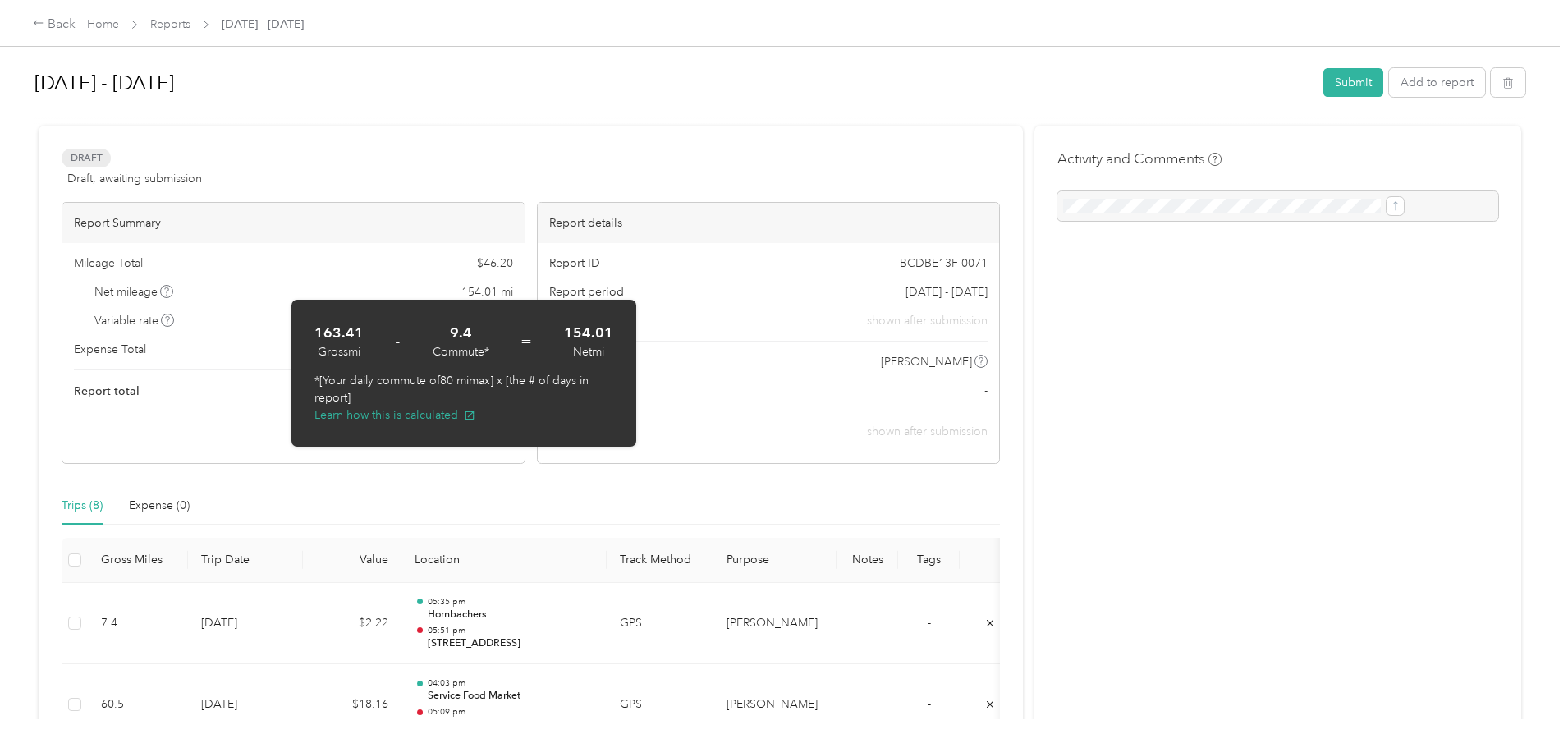
click at [171, 290] on icon at bounding box center [166, 291] width 8 height 8
click at [438, 163] on div "Draft Draft, awaiting submission View activity & comments" at bounding box center [531, 168] width 938 height 39
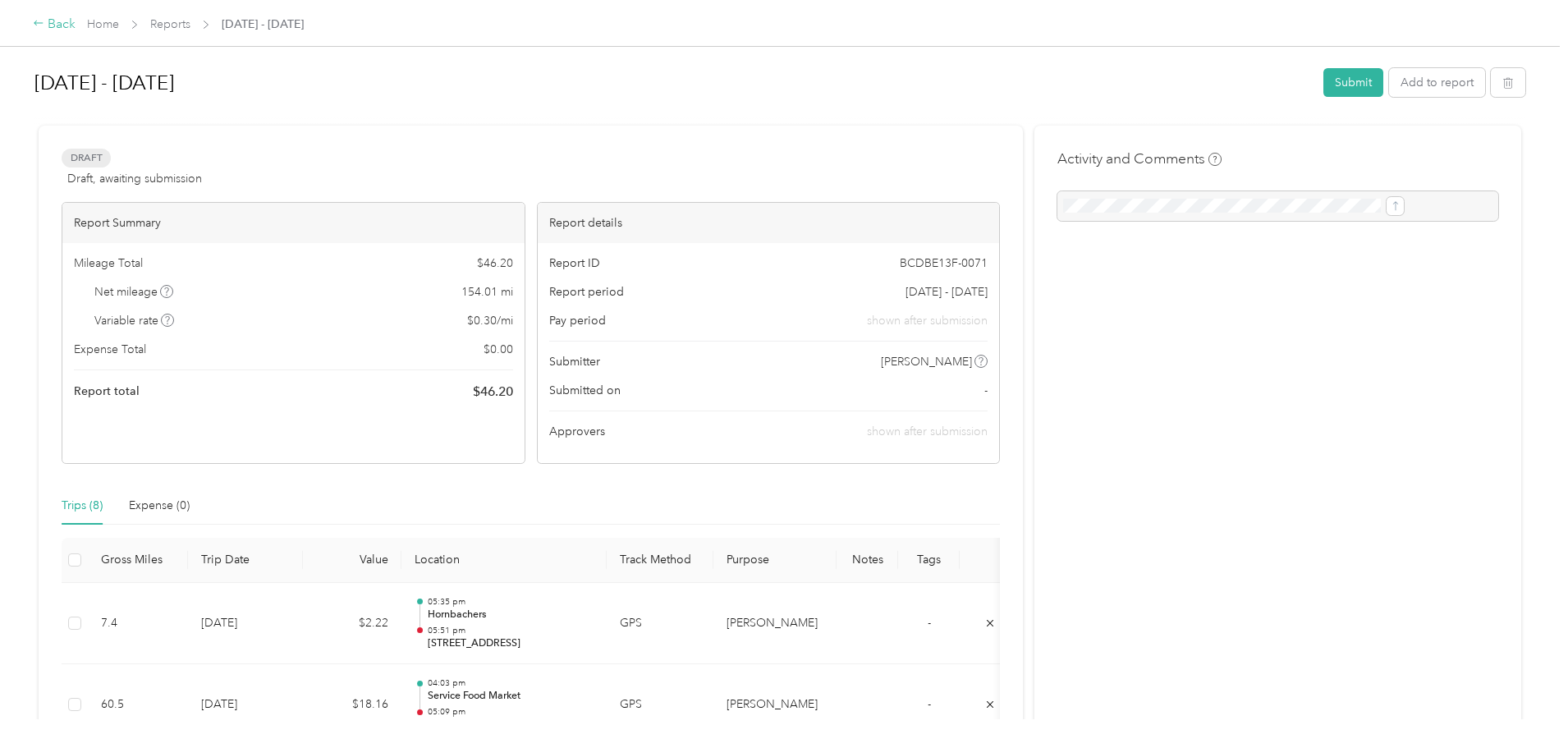
click at [75, 22] on div "Back" at bounding box center [55, 24] width 43 height 20
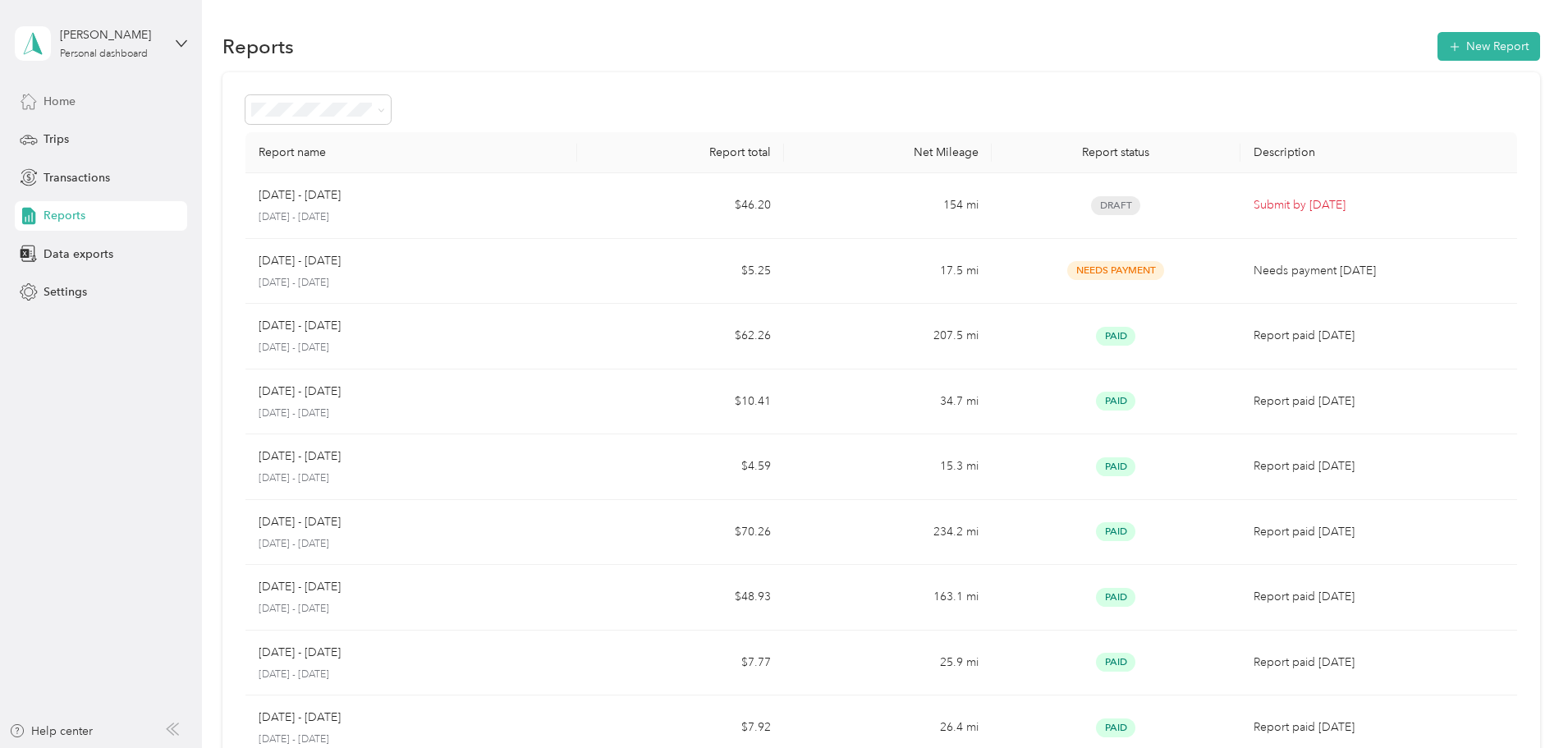
click at [75, 103] on div "Home" at bounding box center [101, 101] width 172 height 29
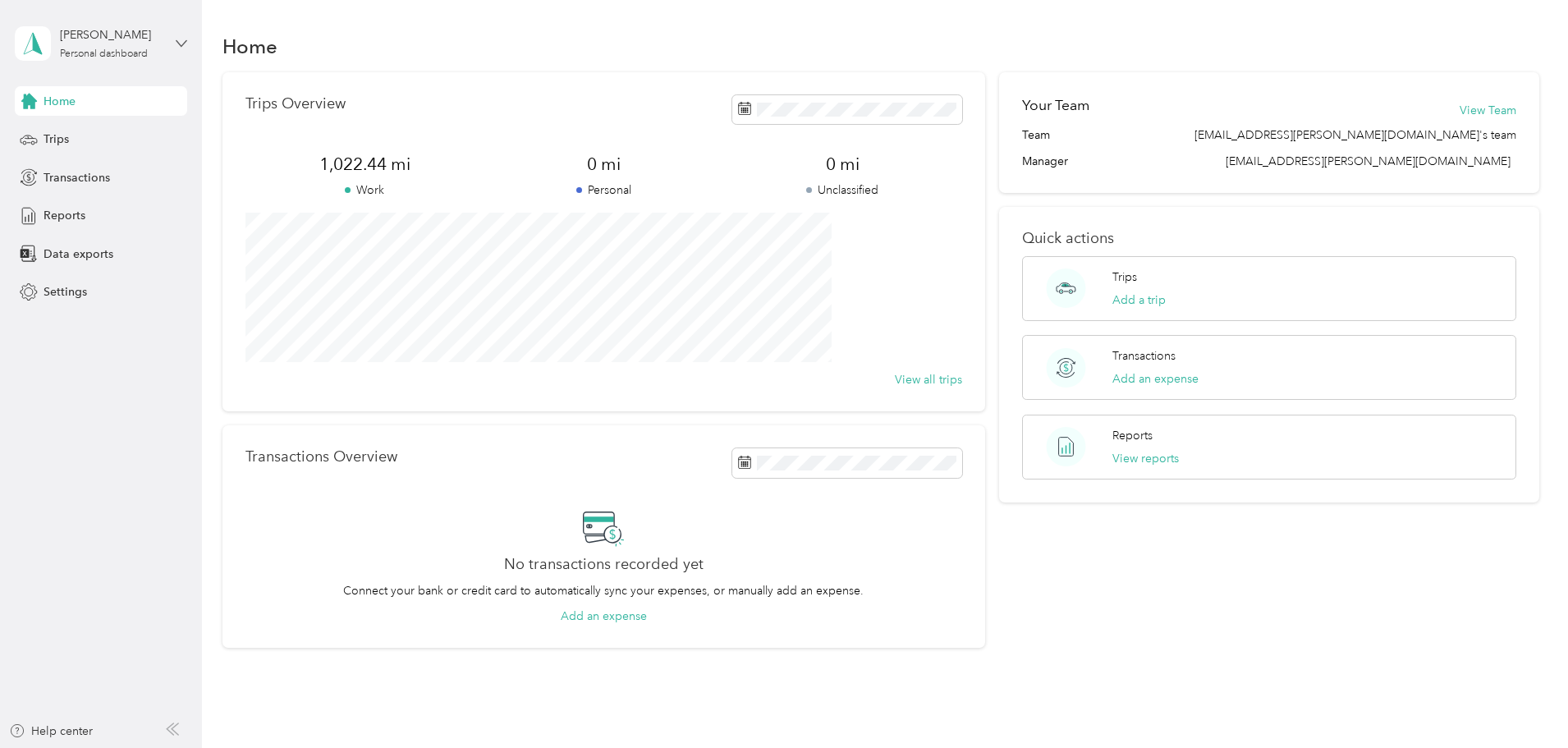
click at [182, 41] on icon at bounding box center [182, 44] width 12 height 12
click at [81, 136] on div "Log out" at bounding box center [61, 135] width 64 height 18
